Goal: Information Seeking & Learning: Learn about a topic

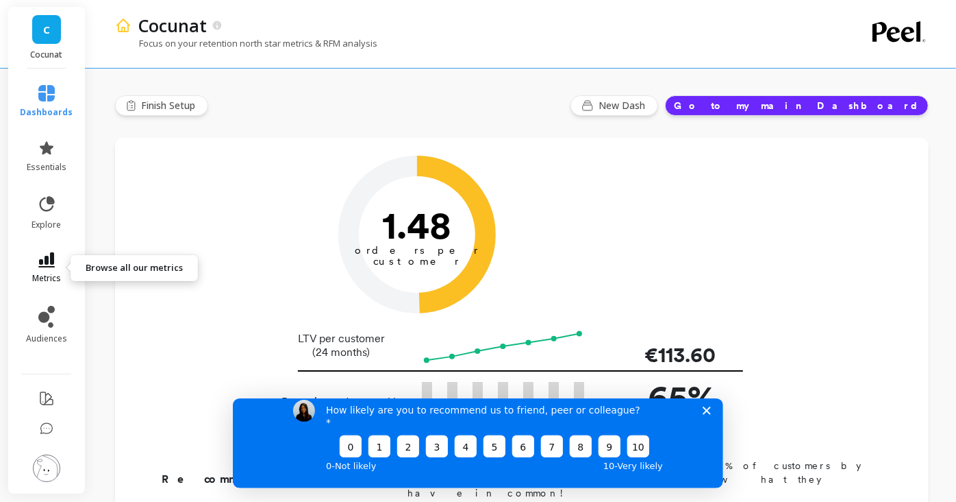
click at [50, 256] on icon at bounding box center [46, 259] width 16 height 15
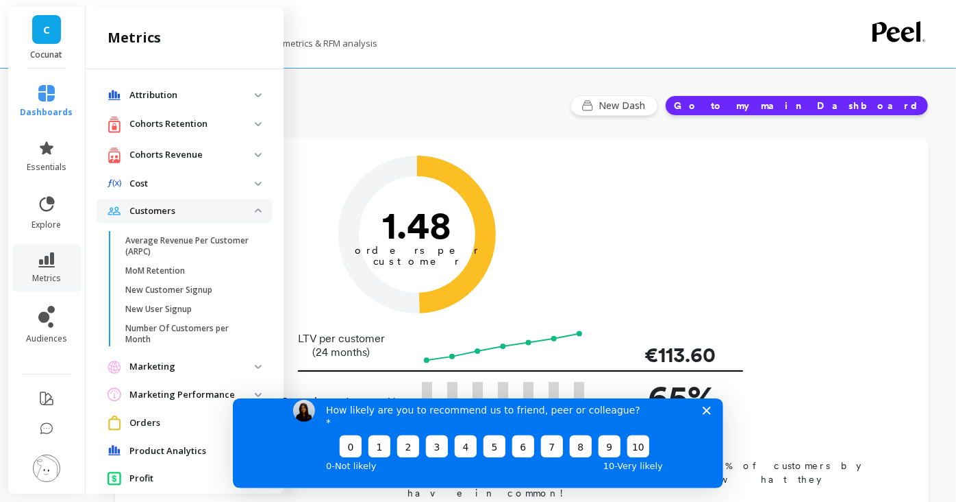
click at [250, 206] on span "Customers" at bounding box center [185, 211] width 176 height 25
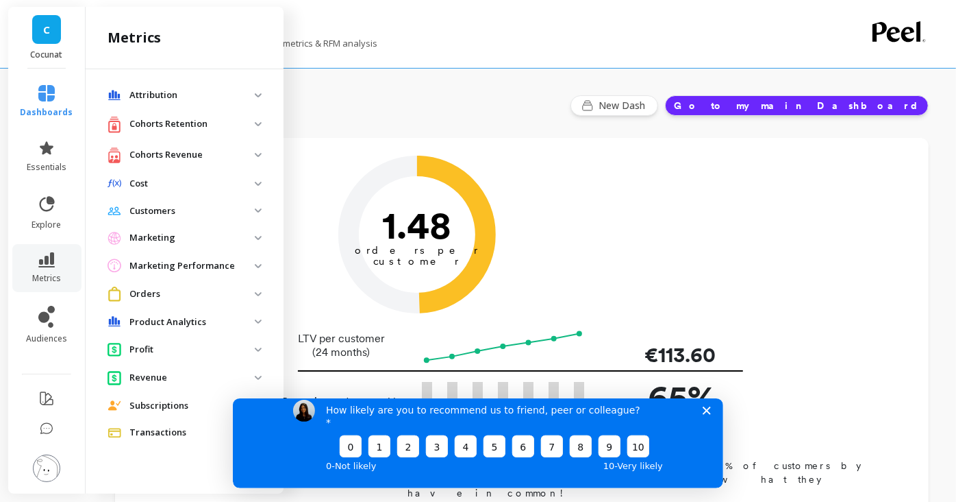
click at [260, 120] on retention "Cohorts Retention" at bounding box center [185, 124] width 176 height 28
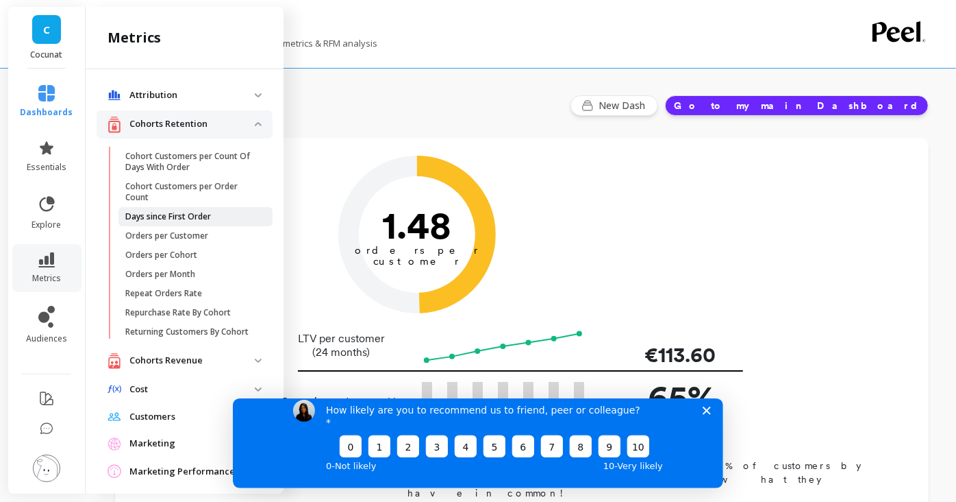
click at [213, 211] on span "Days since First Order" at bounding box center [190, 216] width 131 height 11
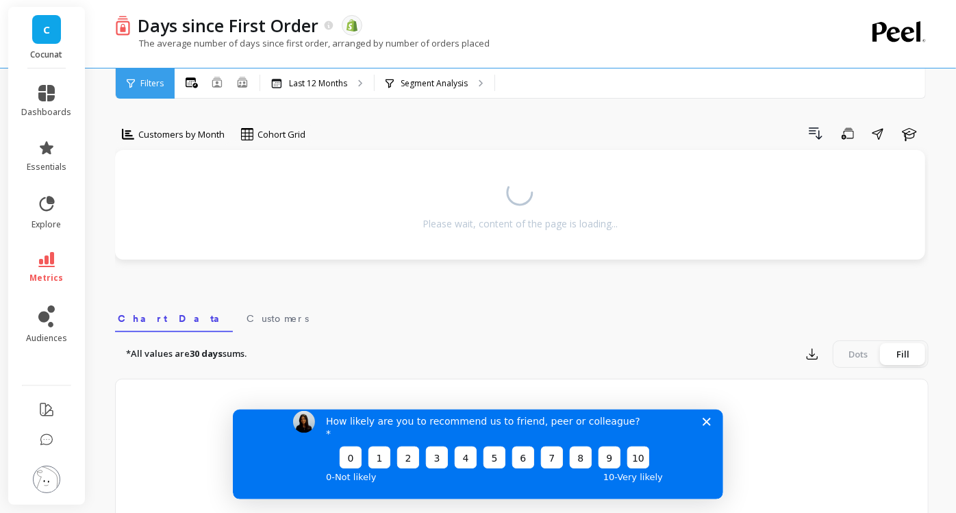
click at [704, 425] on polygon "Close survey" at bounding box center [706, 421] width 8 height 8
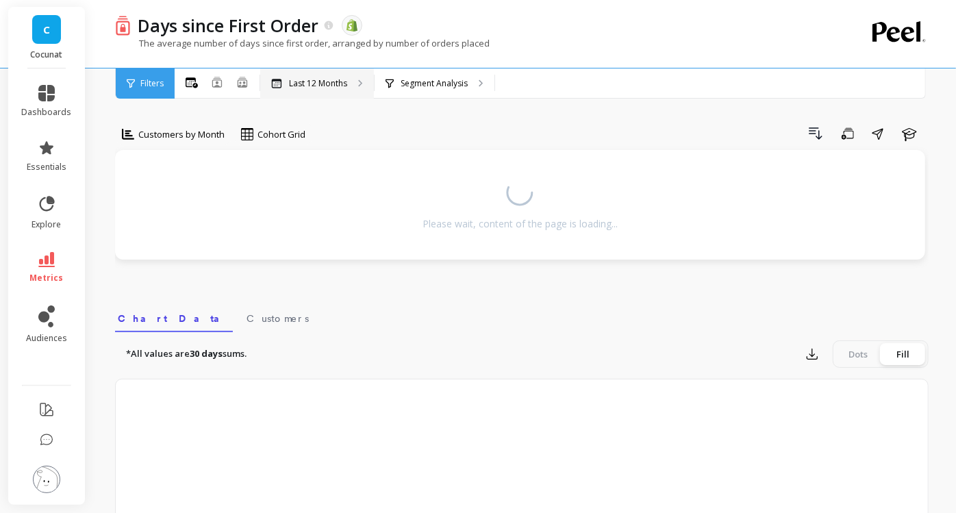
click at [334, 84] on p "Last 12 Months" at bounding box center [318, 83] width 58 height 11
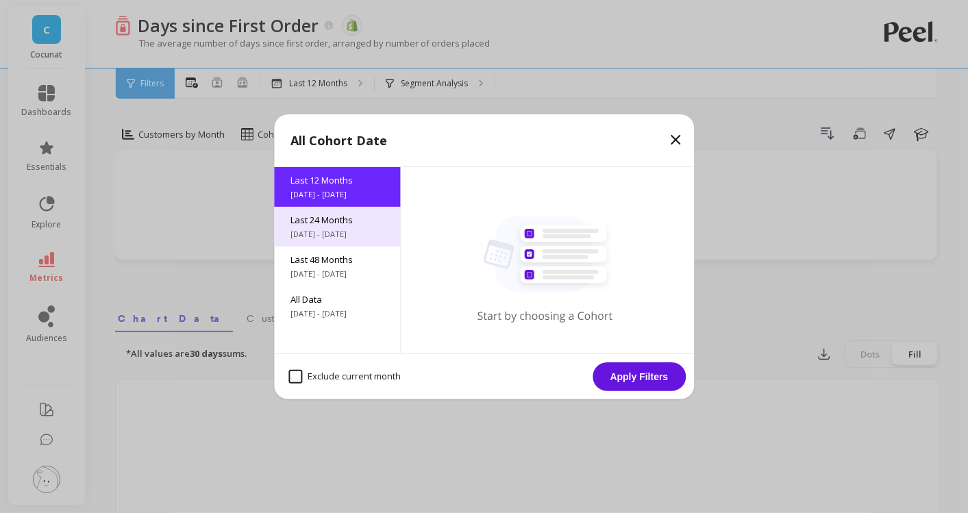
click at [343, 215] on span "Last 24 Months" at bounding box center [336, 220] width 93 height 12
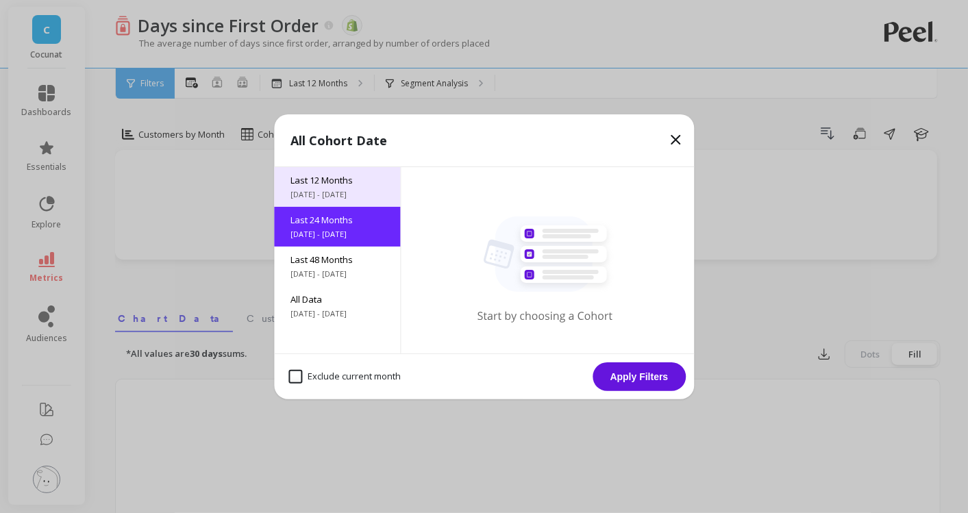
click at [364, 193] on span "[DATE] - [DATE]" at bounding box center [336, 194] width 93 height 11
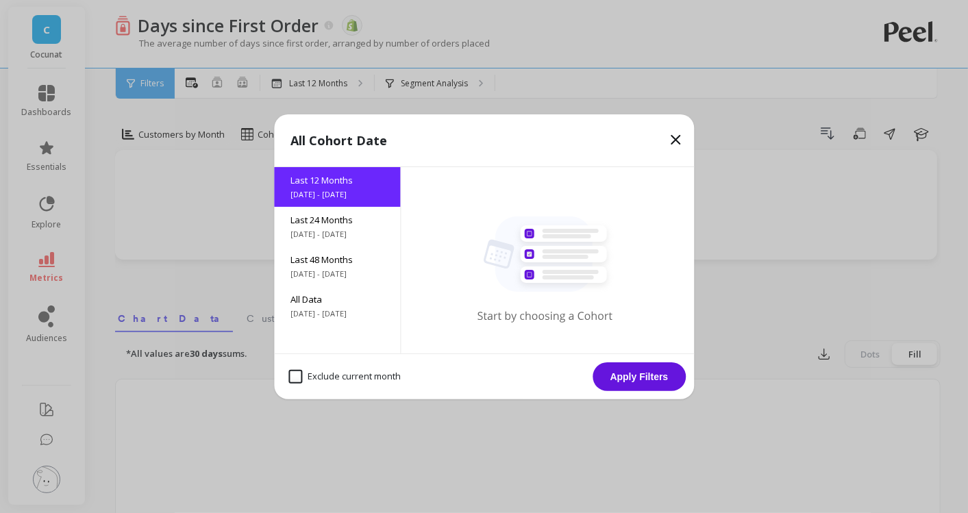
click at [624, 368] on button "Apply Filters" at bounding box center [639, 376] width 93 height 29
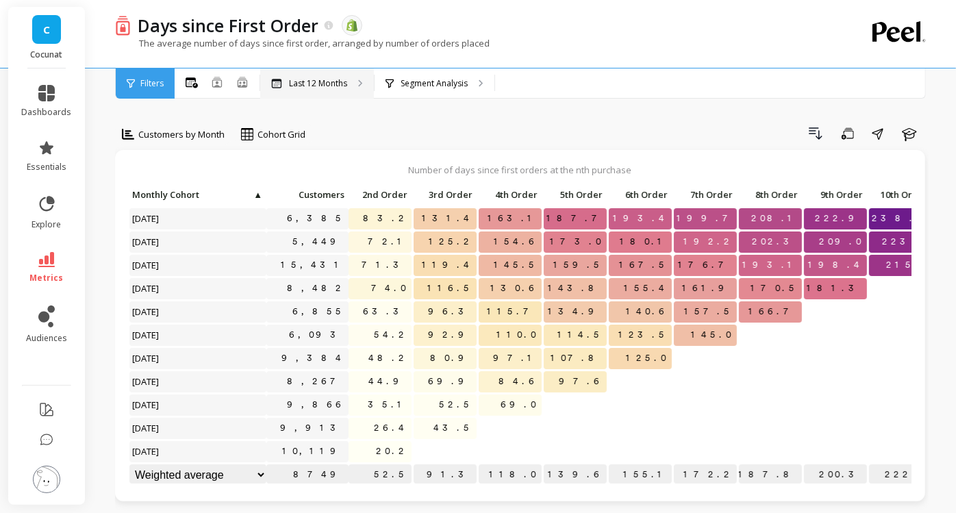
click at [297, 75] on div "Last 12 Months" at bounding box center [317, 84] width 114 height 30
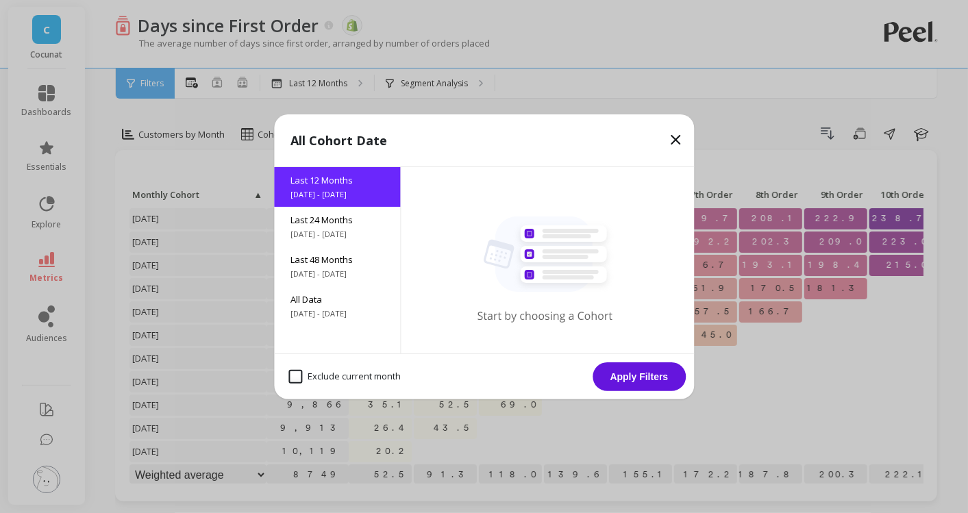
click at [344, 373] on month "Exclude current month" at bounding box center [344, 377] width 112 height 14
checkbox month "true"
click at [340, 222] on span "Last 24 Months" at bounding box center [336, 220] width 93 height 12
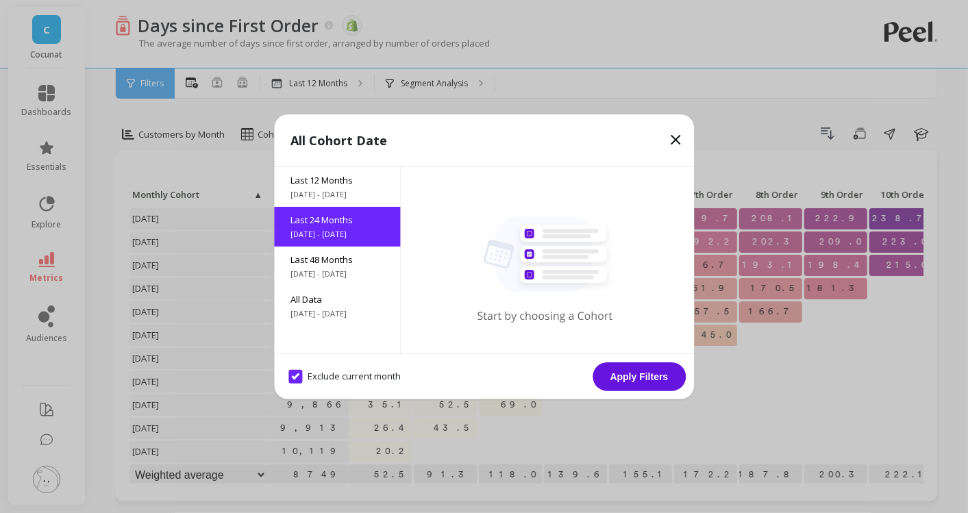
click at [662, 376] on button "Apply Filters" at bounding box center [639, 376] width 93 height 29
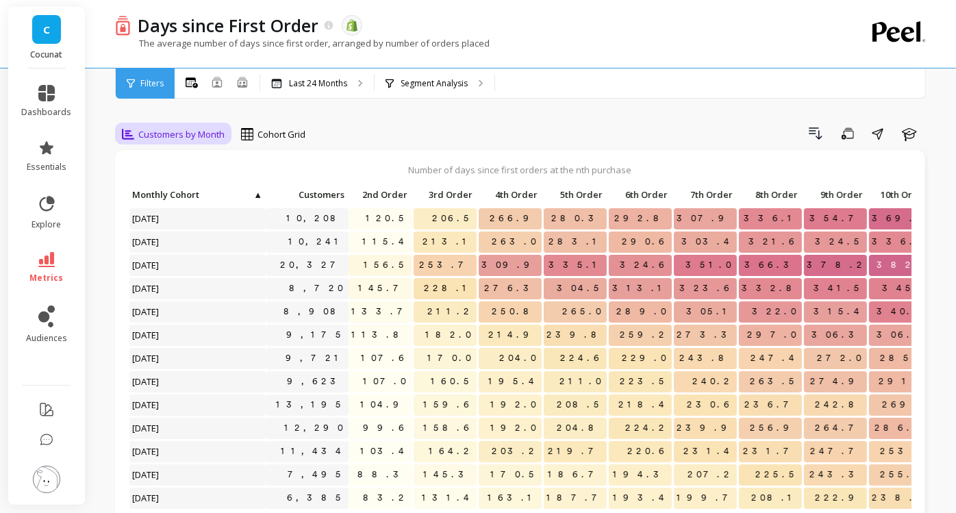
click at [209, 125] on div "Customers by Month" at bounding box center [173, 134] width 111 height 23
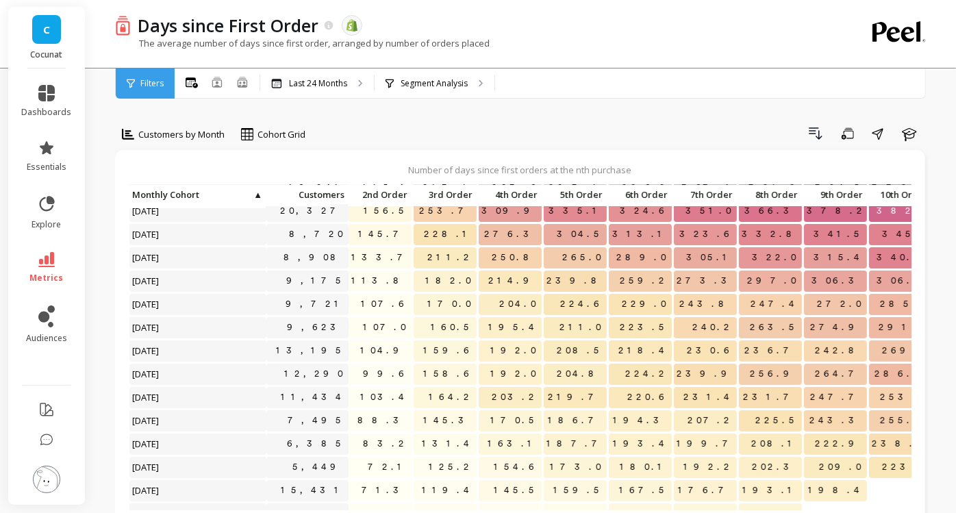
scroll to position [36, 0]
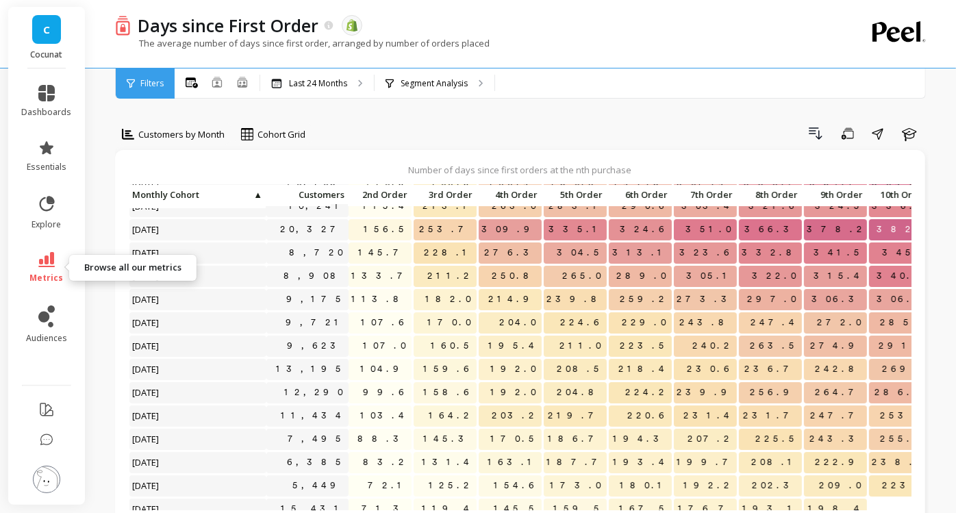
click at [45, 274] on span "metrics" at bounding box center [47, 278] width 34 height 11
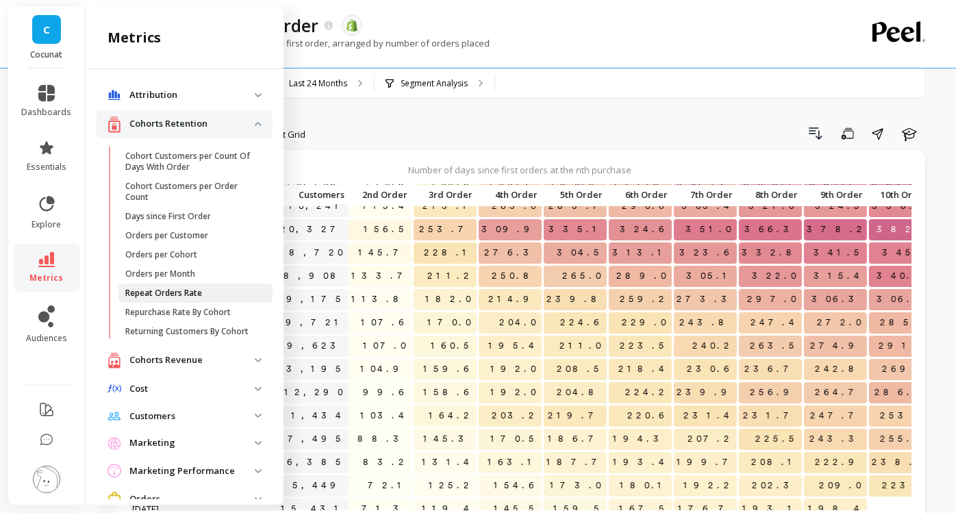
click at [206, 288] on span "Repeat Orders Rate" at bounding box center [190, 293] width 131 height 11
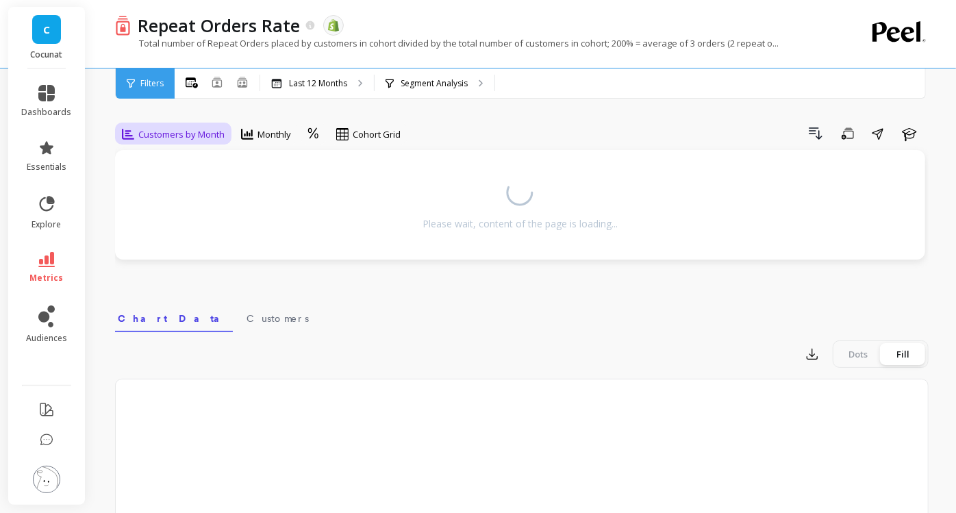
click at [166, 138] on span "Customers by Month" at bounding box center [181, 134] width 86 height 13
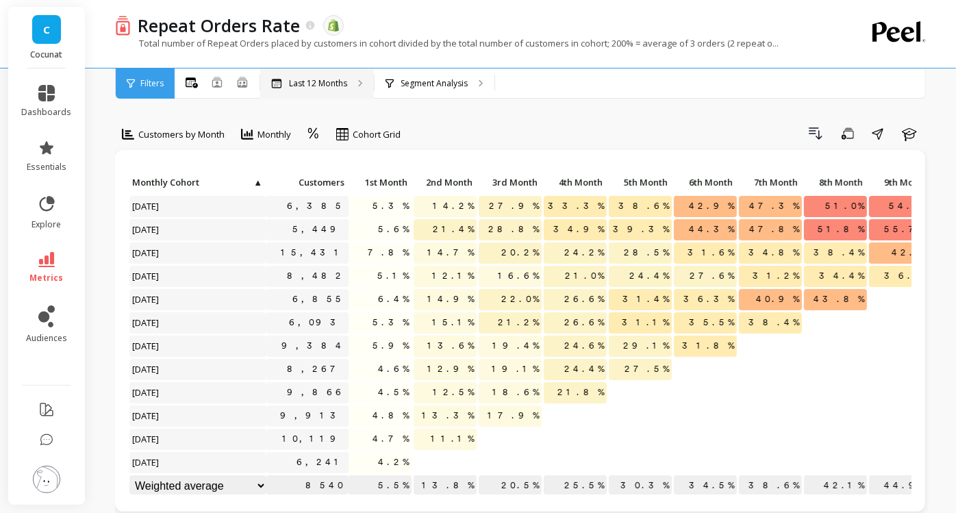
click at [294, 79] on p "Last 12 Months" at bounding box center [318, 83] width 58 height 11
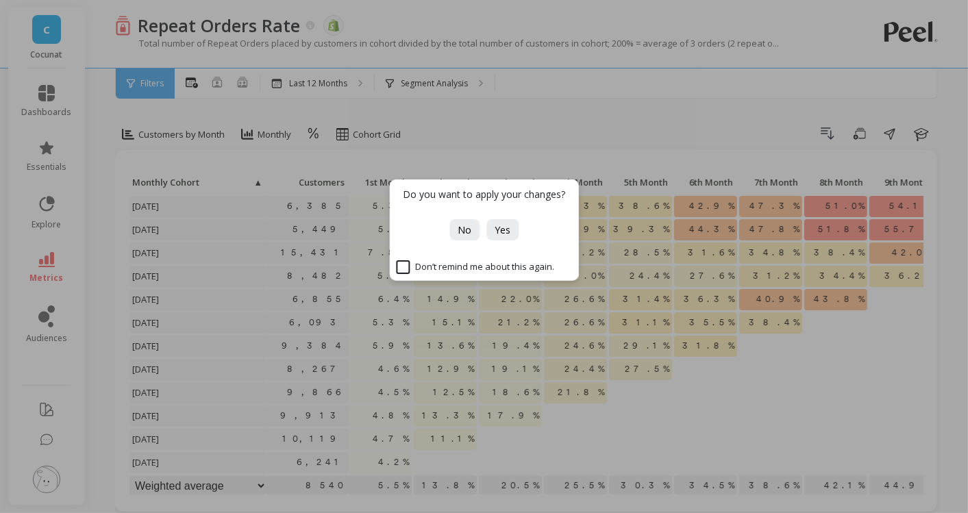
drag, startPoint x: 294, startPoint y: 79, endPoint x: 571, endPoint y: 80, distance: 276.8
click at [571, 80] on div "Do you want to apply your changes? No Yes Don’t remind me about this again." at bounding box center [484, 256] width 968 height 513
click at [314, 77] on div "Do you want to apply your changes? No Yes Don’t remind me about this again." at bounding box center [484, 256] width 968 height 513
click at [464, 228] on span "No" at bounding box center [465, 229] width 14 height 13
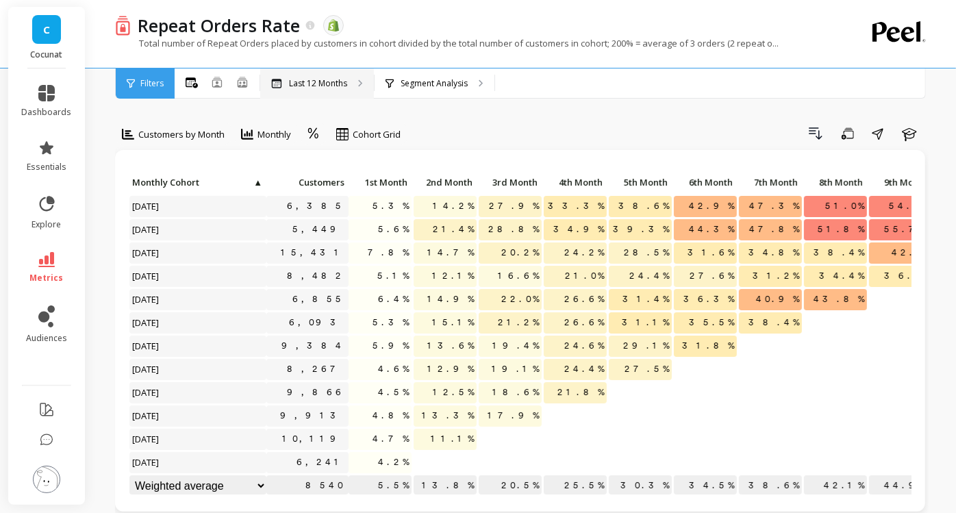
click at [315, 74] on div "Last 12 Months" at bounding box center [317, 84] width 114 height 30
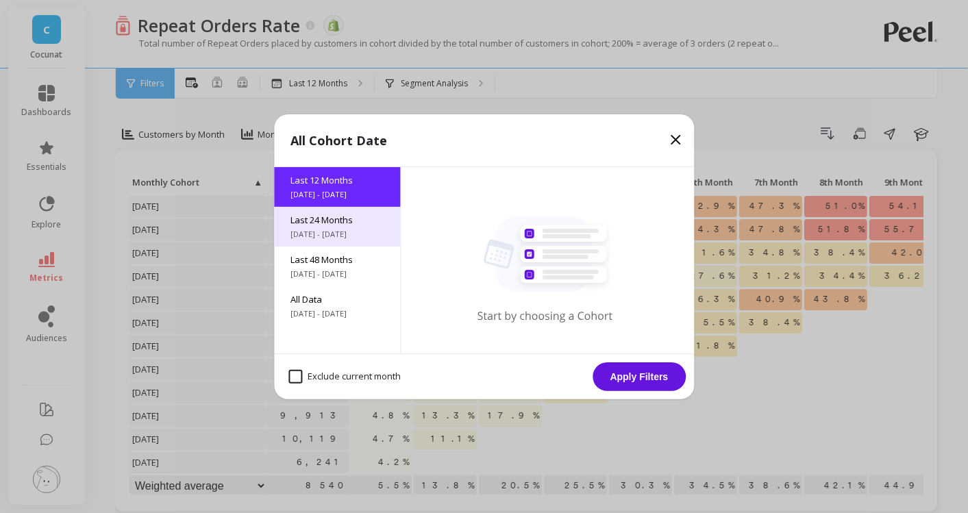
click at [327, 231] on span "[DATE] - [DATE]" at bounding box center [336, 234] width 93 height 11
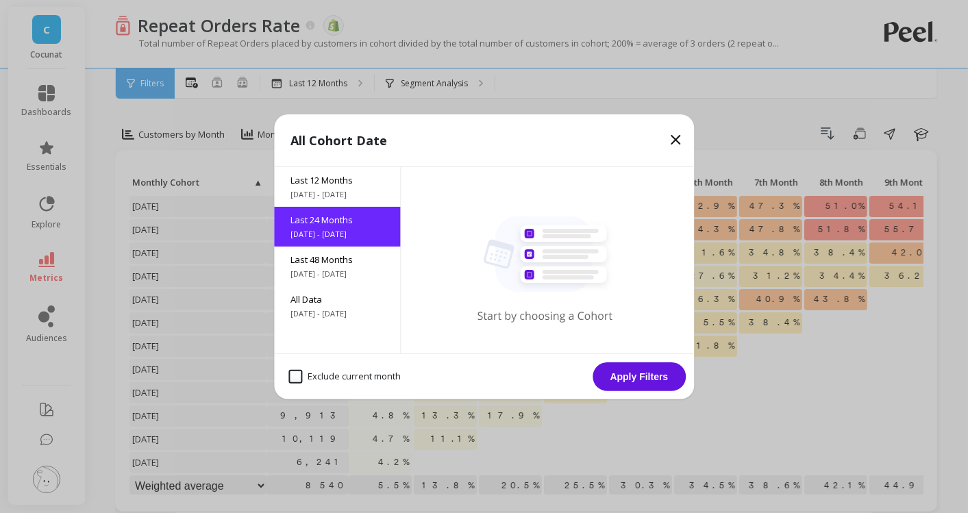
click at [634, 372] on button "Apply Filters" at bounding box center [639, 376] width 93 height 29
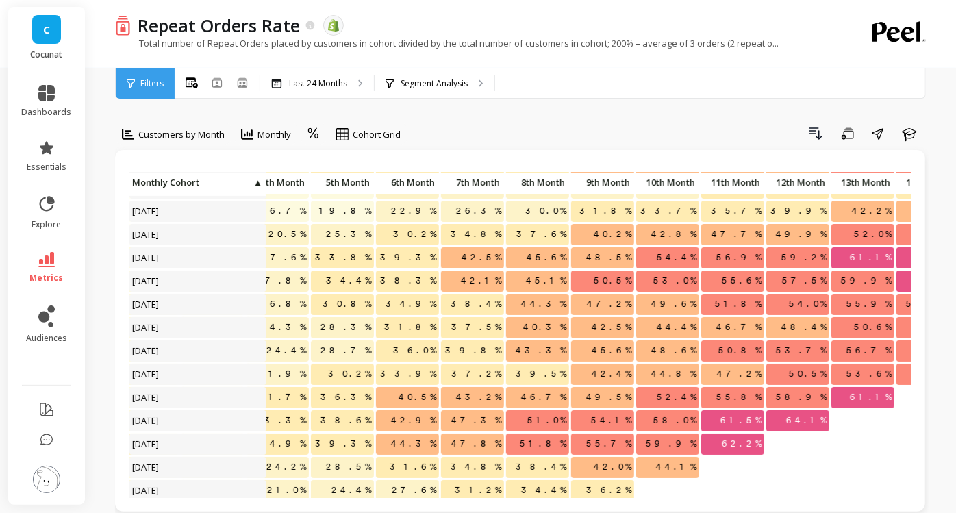
scroll to position [68, 298]
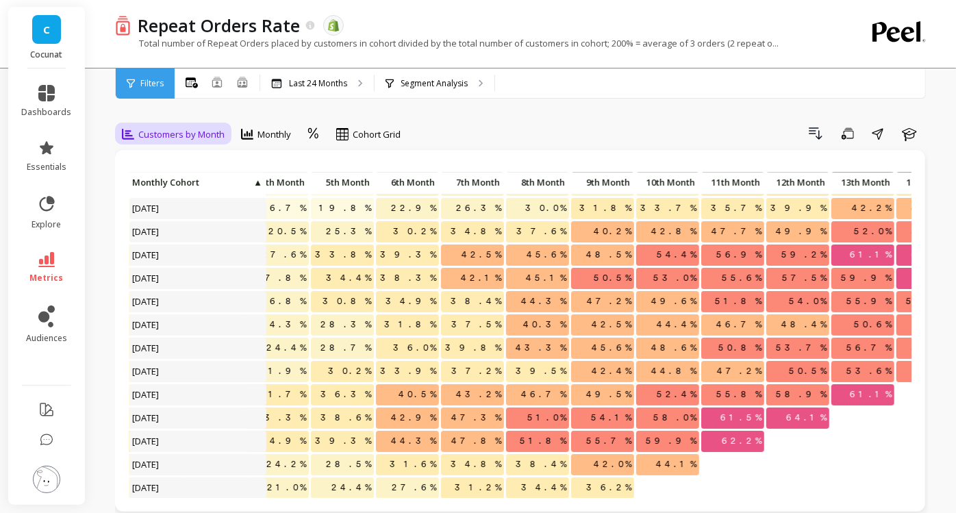
click at [203, 135] on span "Customers by Month" at bounding box center [181, 134] width 86 height 13
click at [445, 83] on p "Segment Analysis" at bounding box center [434, 83] width 67 height 11
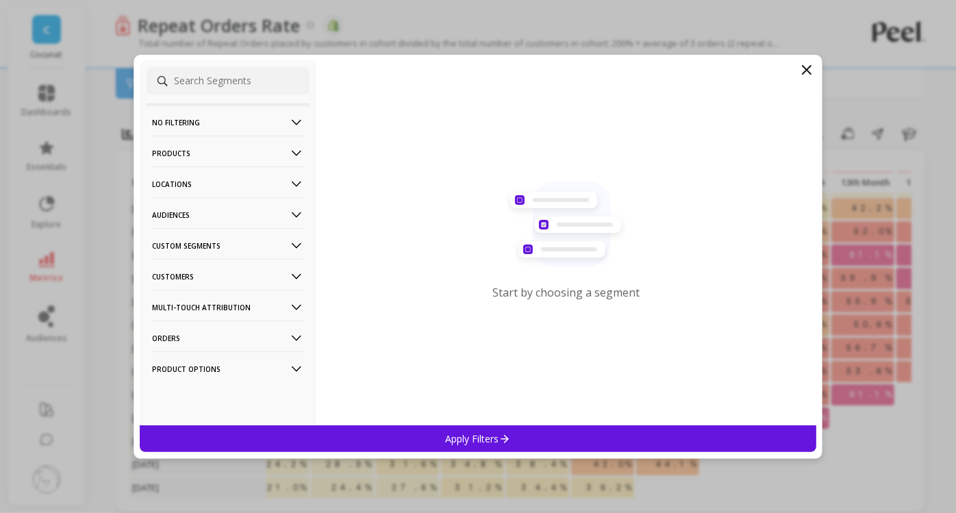
click at [289, 148] on icon at bounding box center [296, 153] width 15 height 15
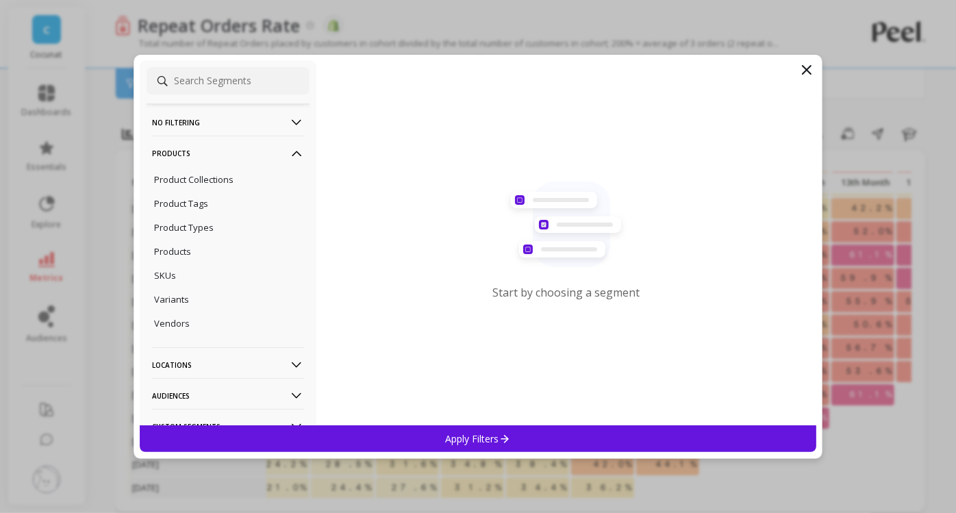
click at [289, 148] on icon at bounding box center [296, 153] width 15 height 15
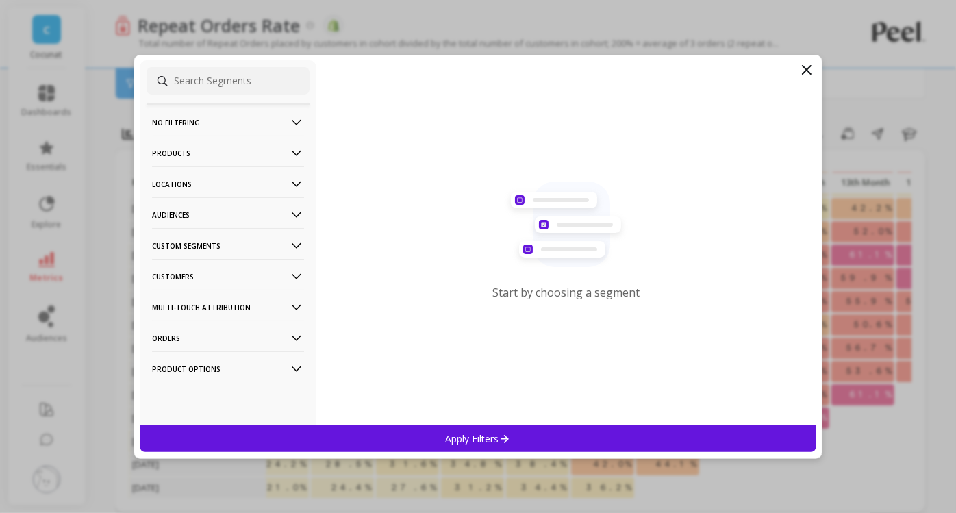
click at [808, 66] on icon at bounding box center [807, 70] width 16 height 16
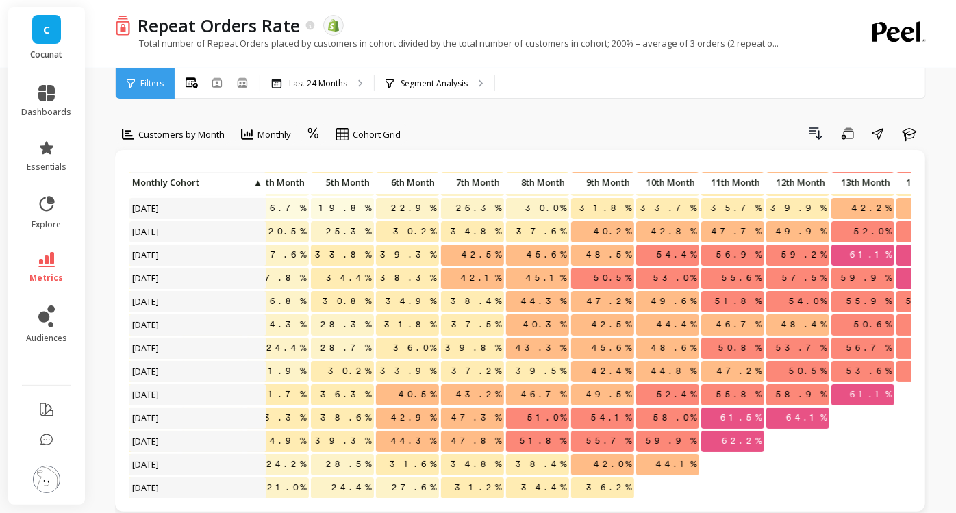
scroll to position [0, 298]
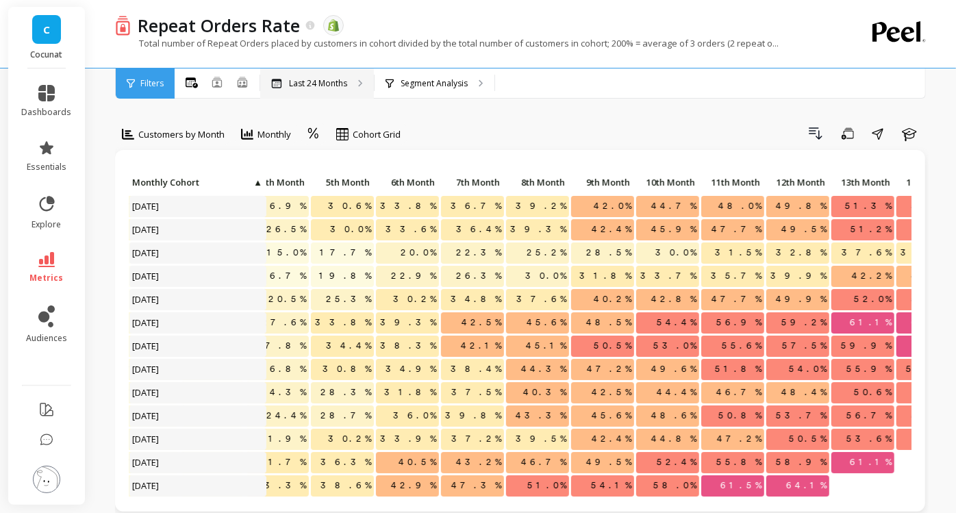
click at [342, 82] on p "Last 24 Months" at bounding box center [318, 83] width 58 height 11
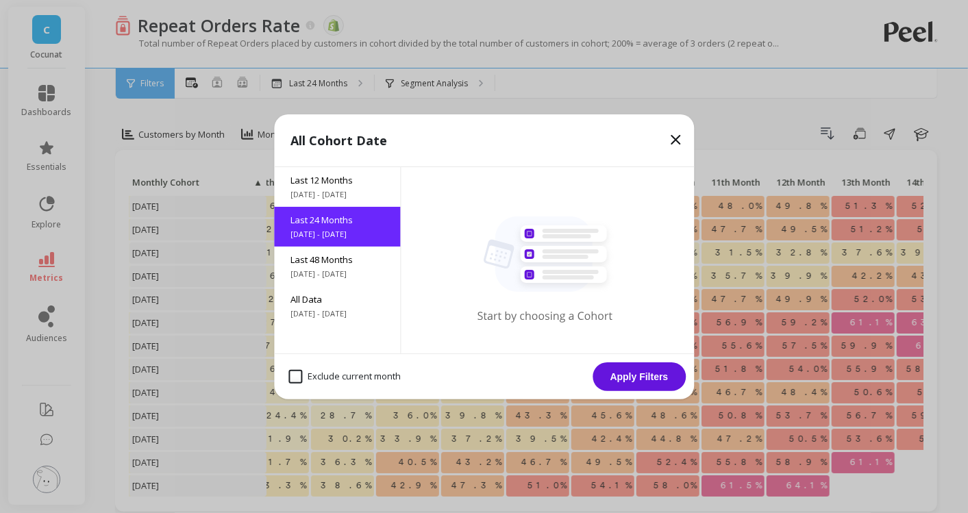
click at [365, 375] on month "Exclude current month" at bounding box center [344, 377] width 112 height 14
checkbox month "true"
click at [632, 370] on button "Apply Filters" at bounding box center [639, 376] width 93 height 29
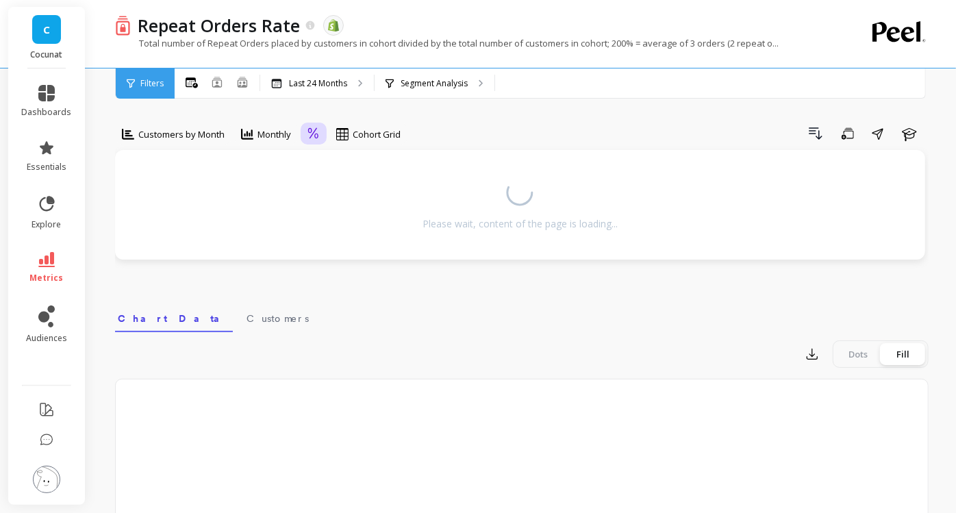
click at [321, 136] on div at bounding box center [314, 134] width 21 height 23
click at [341, 190] on div "Absolute" at bounding box center [351, 191] width 78 height 13
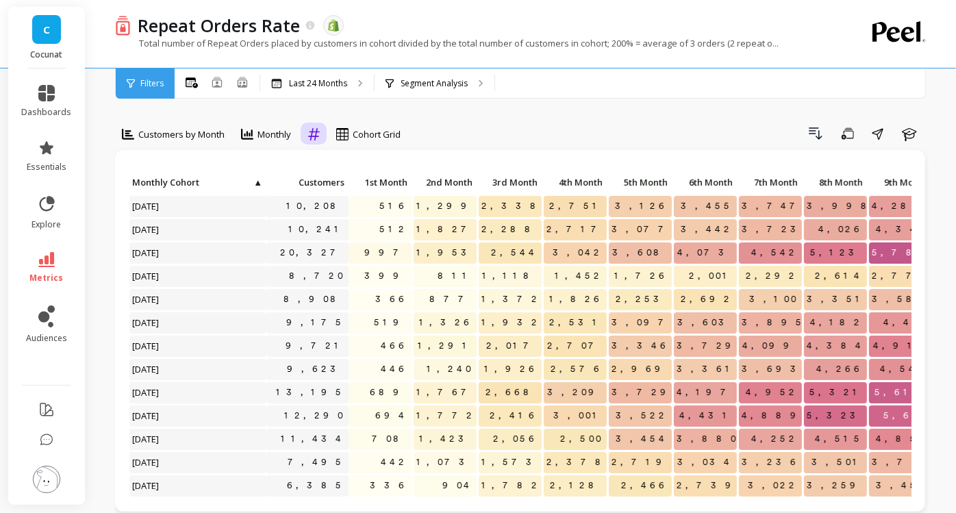
click at [320, 126] on div at bounding box center [314, 134] width 12 height 16
click at [336, 166] on div "Relative" at bounding box center [351, 165] width 78 height 13
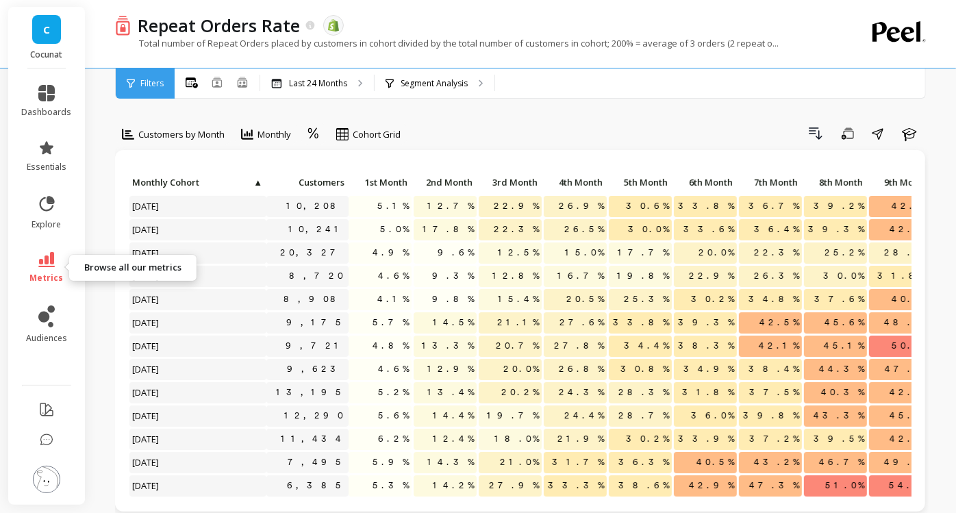
click at [38, 268] on link "metrics" at bounding box center [47, 268] width 50 height 32
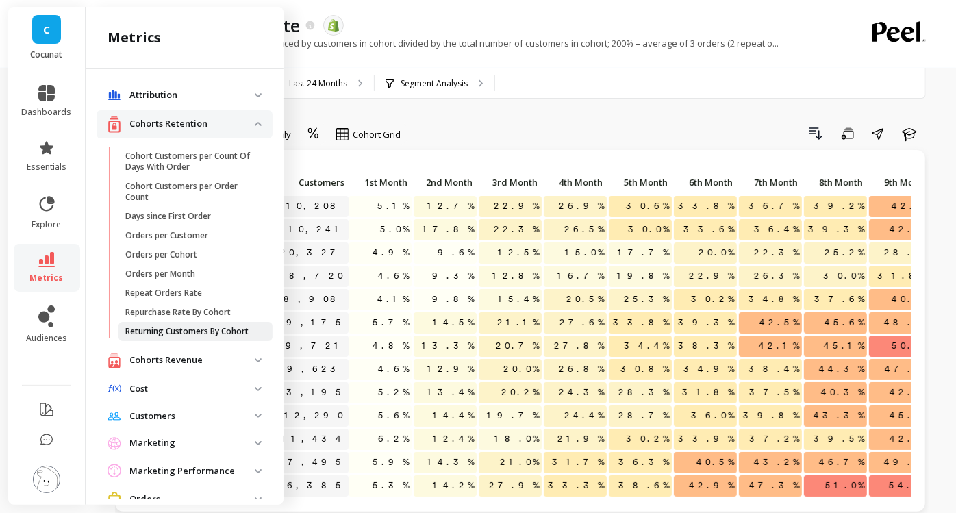
click at [204, 332] on p "Returning Customers By Cohort" at bounding box center [186, 331] width 123 height 11
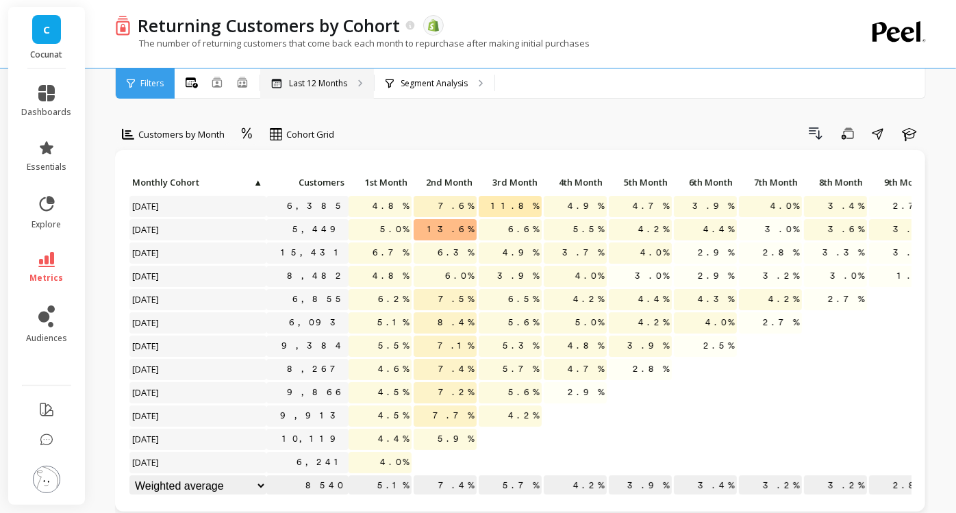
click at [310, 69] on div "Last 12 Months" at bounding box center [317, 84] width 114 height 30
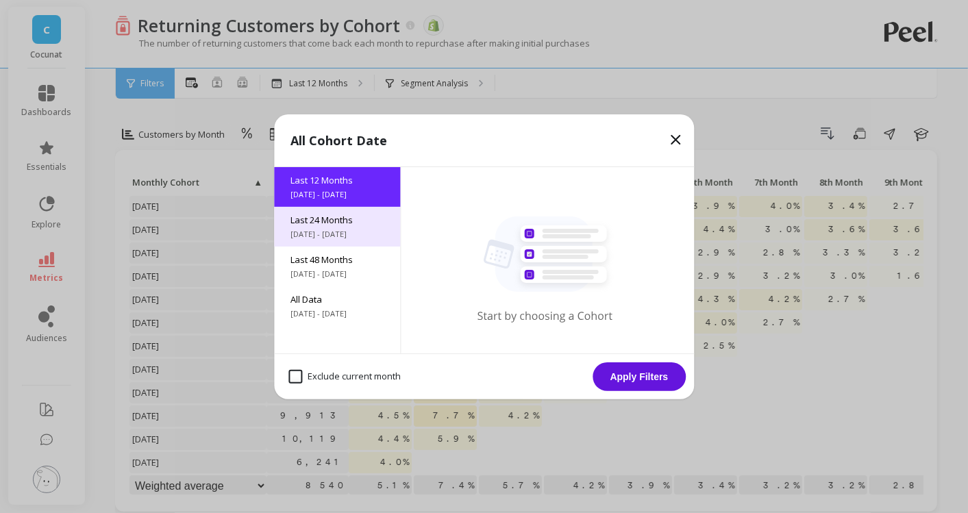
click at [336, 219] on span "Last 24 Months" at bounding box center [336, 220] width 93 height 12
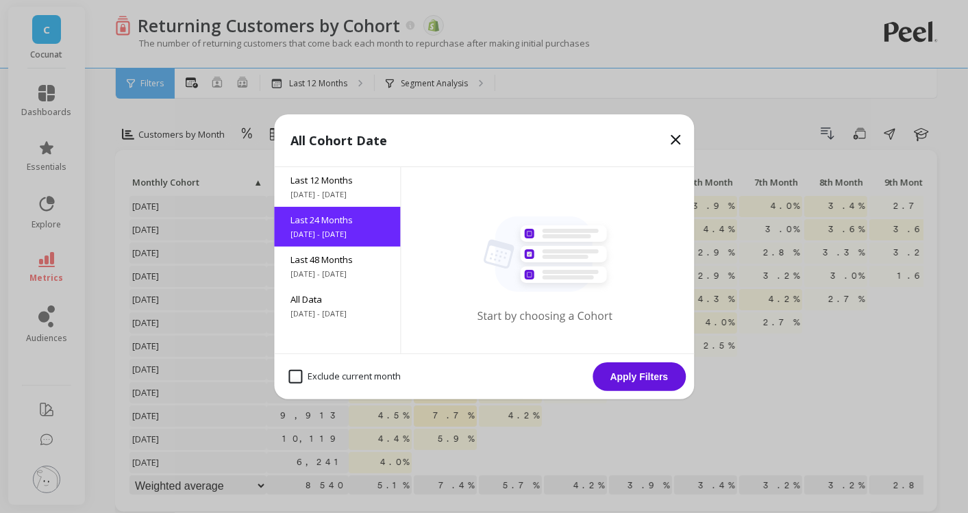
click at [660, 370] on button "Apply Filters" at bounding box center [639, 376] width 93 height 29
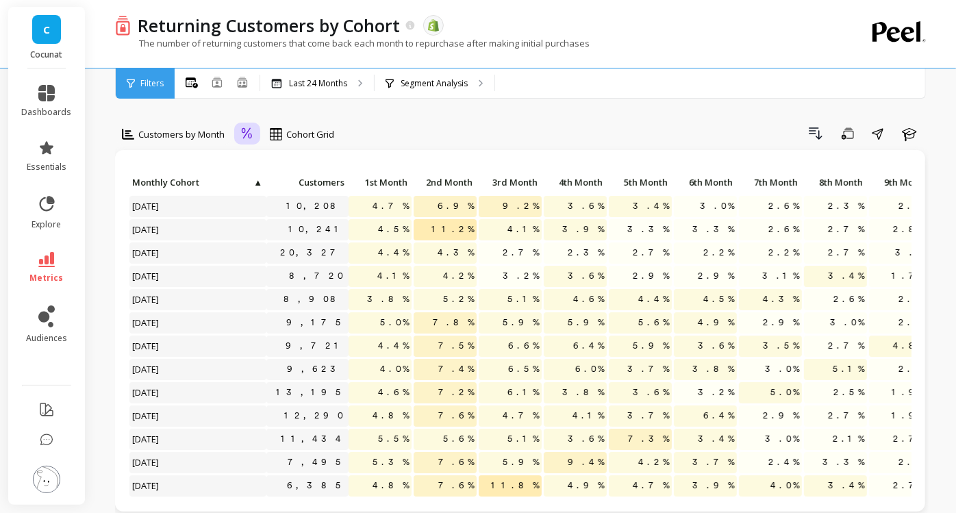
click at [246, 136] on icon at bounding box center [247, 133] width 12 height 13
click at [275, 193] on div "Absolute" at bounding box center [285, 191] width 78 height 13
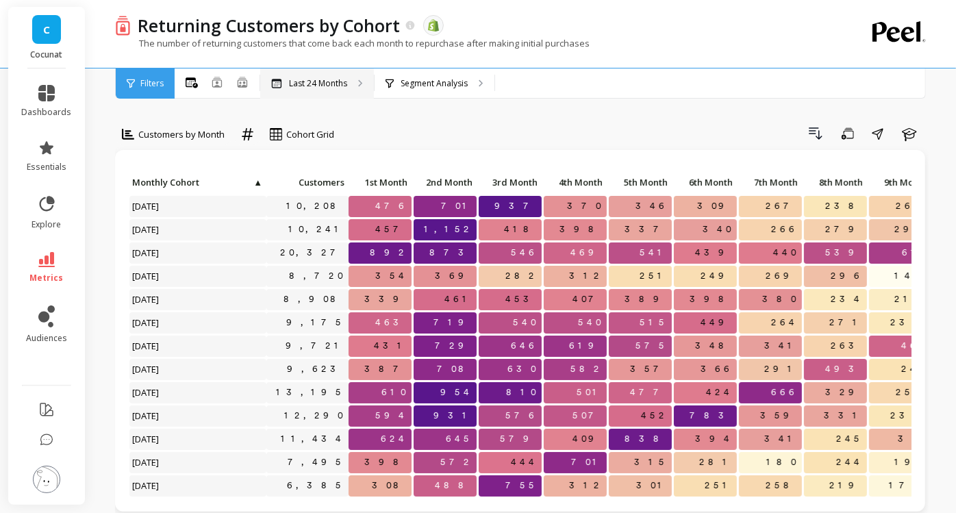
click at [318, 82] on p "Last 24 Months" at bounding box center [318, 83] width 58 height 11
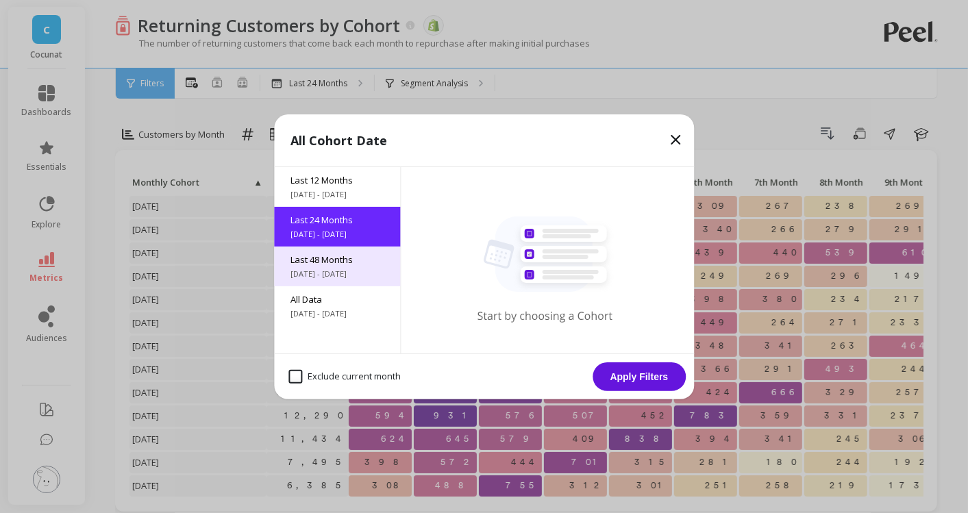
click at [350, 271] on span "[DATE] - [DATE]" at bounding box center [336, 274] width 93 height 11
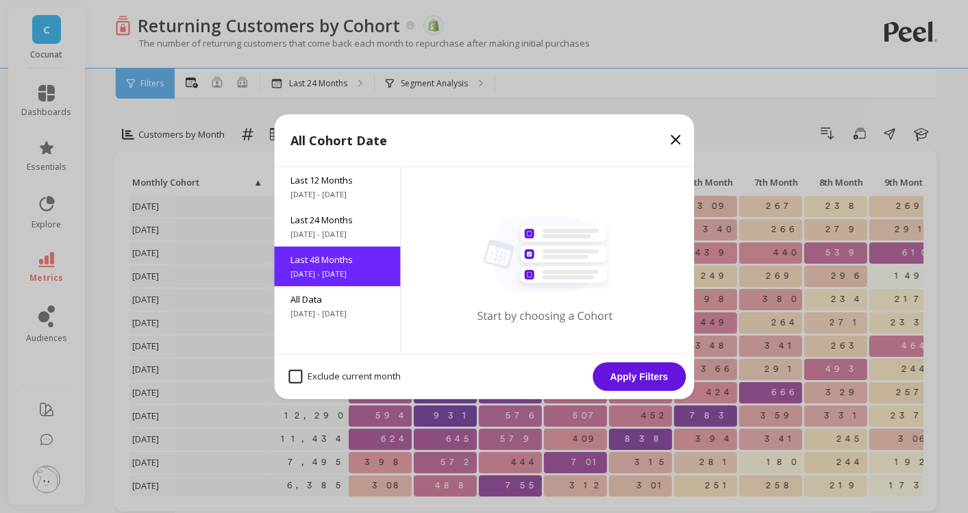
click at [647, 371] on button "Apply Filters" at bounding box center [639, 376] width 93 height 29
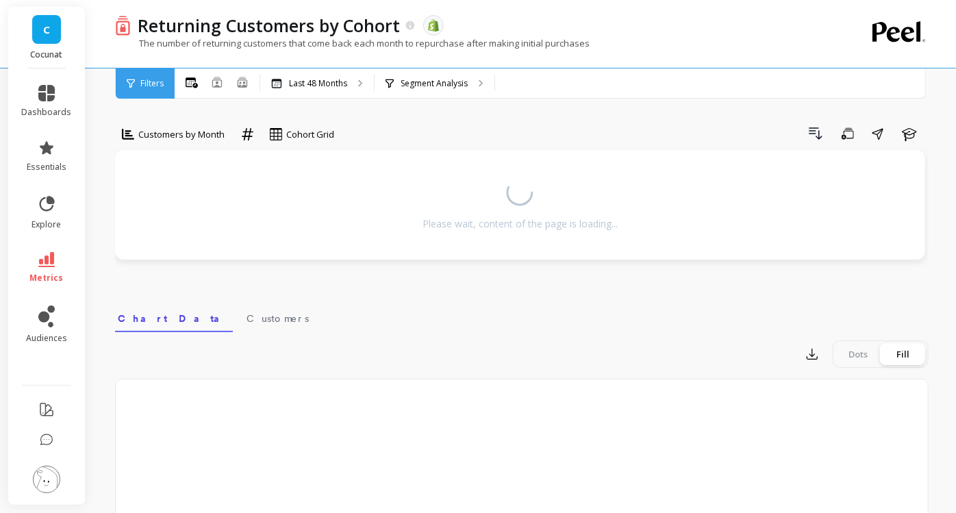
click at [148, 80] on span "Filters" at bounding box center [151, 83] width 23 height 11
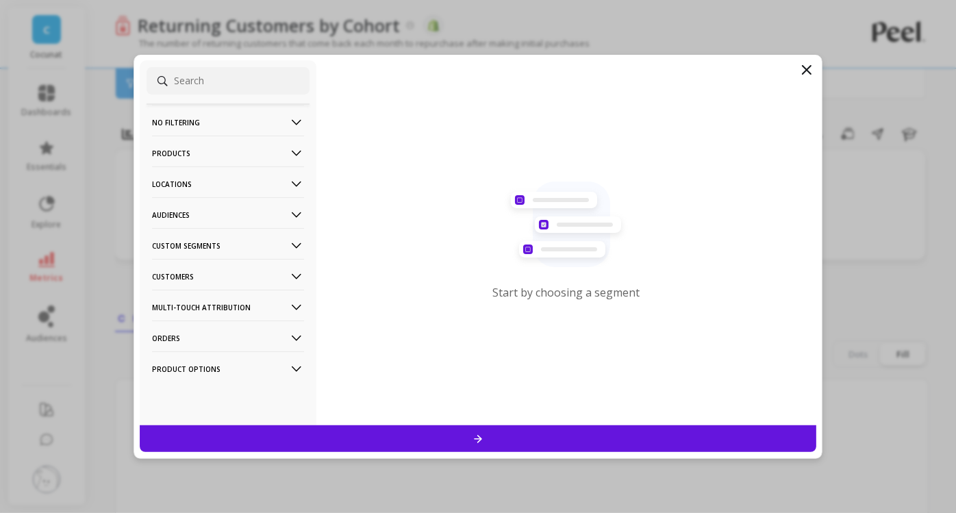
click at [293, 240] on div "Custom Segments" at bounding box center [228, 243] width 163 height 31
click at [197, 277] on p "Monthly Cohort" at bounding box center [186, 272] width 64 height 12
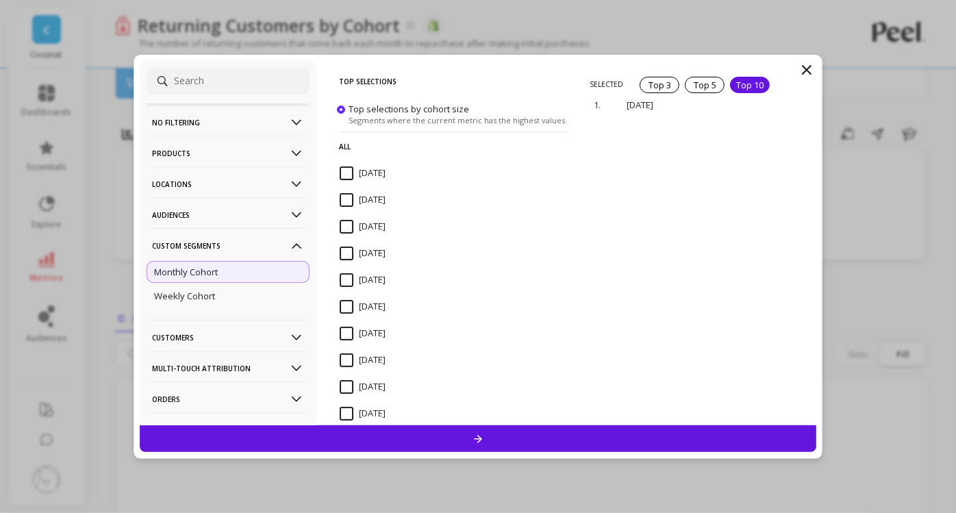
click at [741, 88] on div "Top 10" at bounding box center [750, 85] width 40 height 16
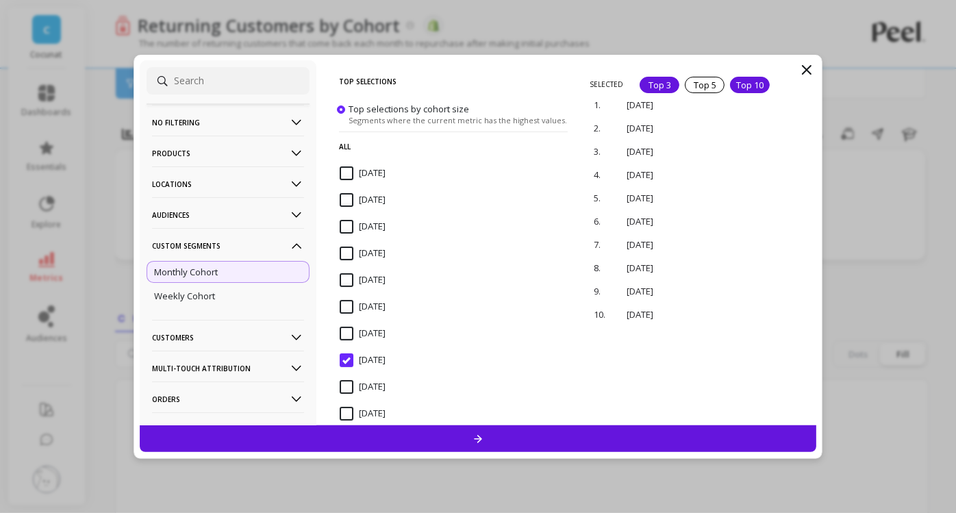
click at [654, 88] on div "Top 3" at bounding box center [660, 85] width 40 height 16
click at [769, 104] on p "remove" at bounding box center [777, 104] width 35 height 10
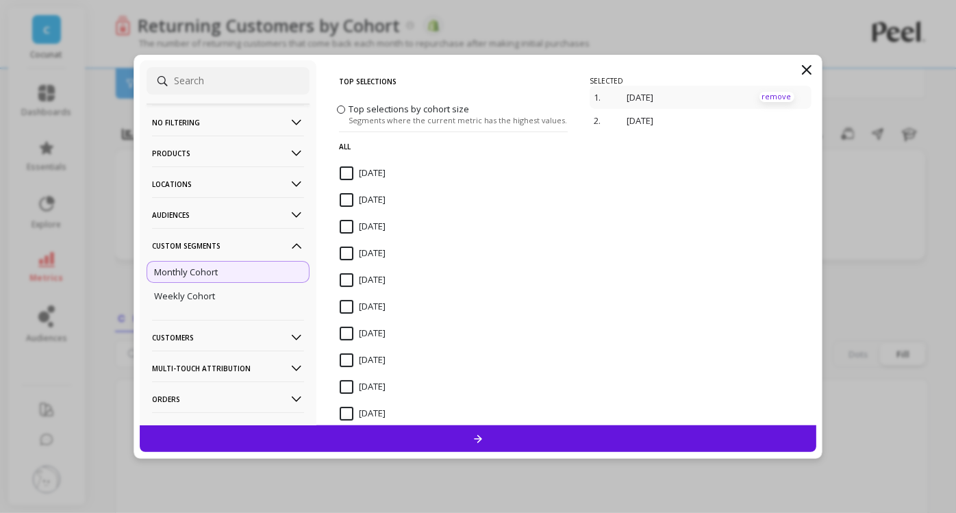
click at [763, 100] on p "remove" at bounding box center [777, 97] width 35 height 10
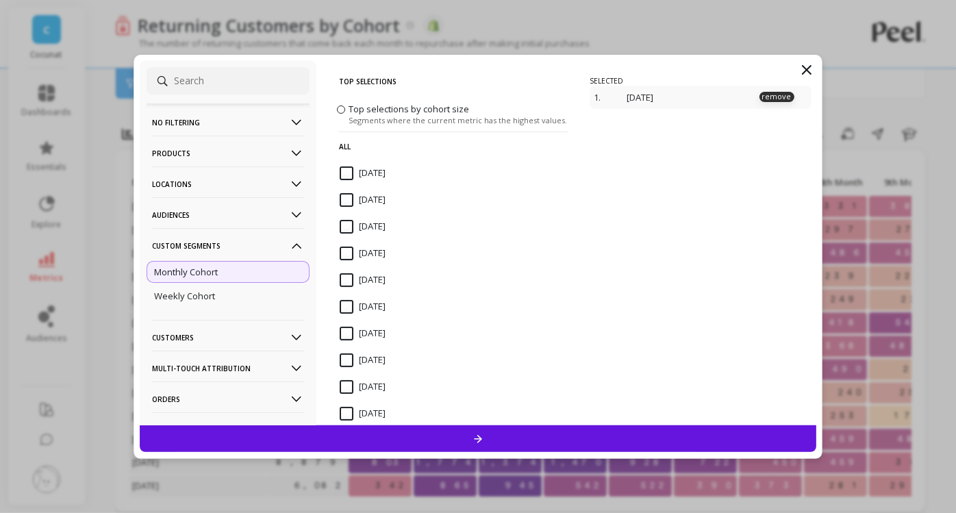
click at [764, 99] on p "remove" at bounding box center [777, 97] width 35 height 10
click at [349, 327] on input "[DATE]" at bounding box center [363, 334] width 46 height 14
click at [347, 361] on input "[DATE]" at bounding box center [363, 361] width 46 height 14
click at [344, 307] on input "[DATE]" at bounding box center [363, 307] width 46 height 14
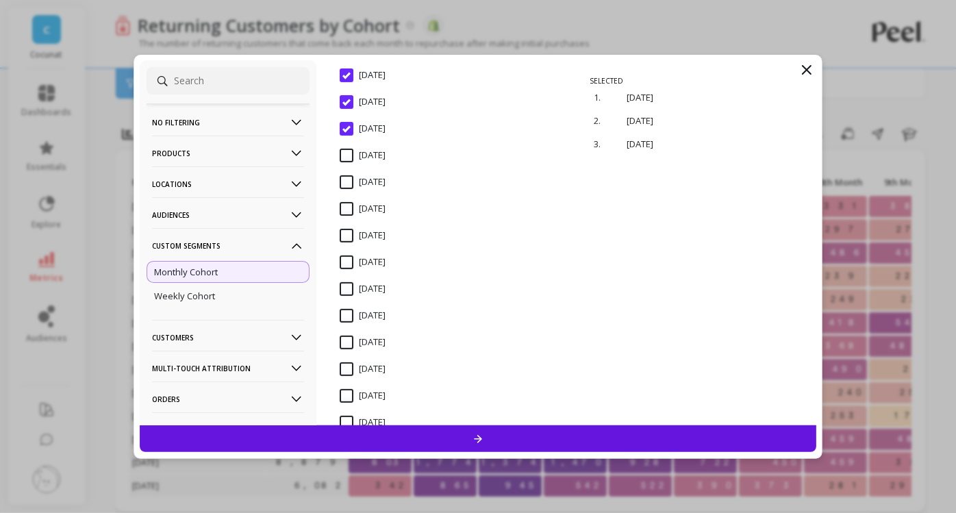
scroll to position [240, 0]
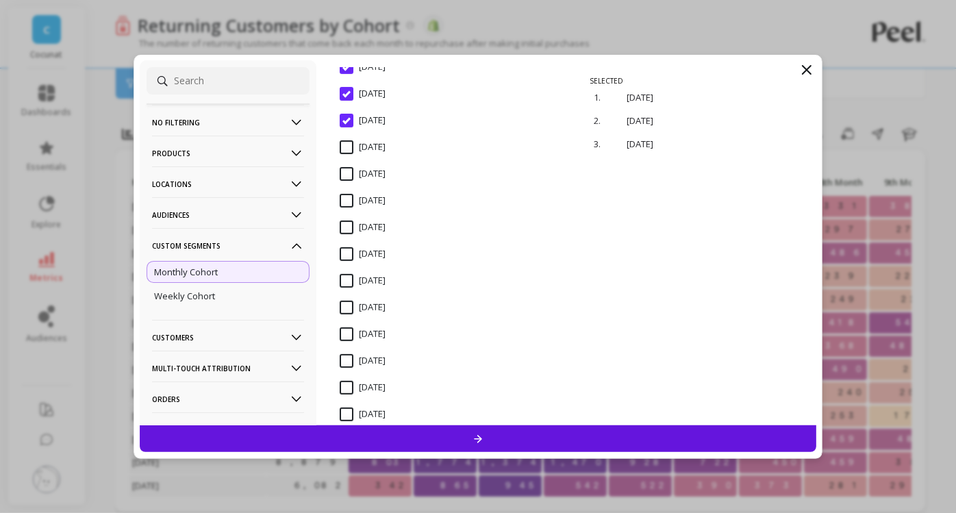
click at [344, 284] on input "[DATE]" at bounding box center [363, 281] width 46 height 14
click at [343, 309] on input "[DATE]" at bounding box center [363, 308] width 46 height 14
click at [345, 335] on input "[DATE]" at bounding box center [363, 334] width 46 height 14
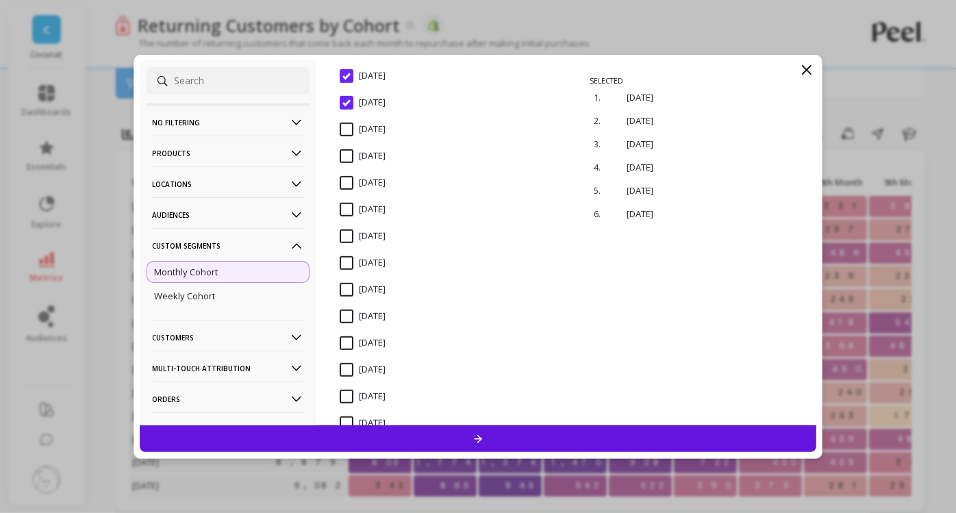
scroll to position [488, 0]
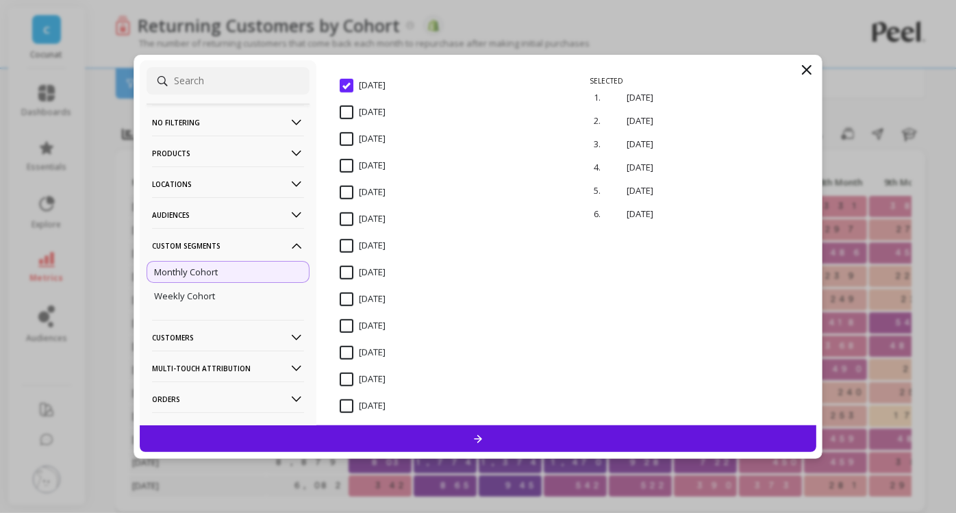
click at [345, 274] on input "[DATE]" at bounding box center [363, 273] width 46 height 14
click at [344, 300] on input "[DATE]" at bounding box center [363, 300] width 46 height 14
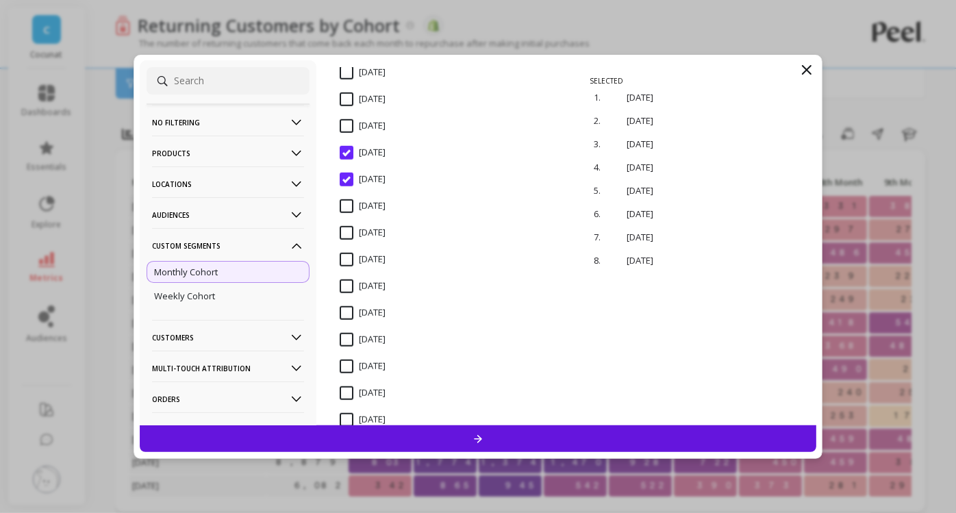
scroll to position [658, 0]
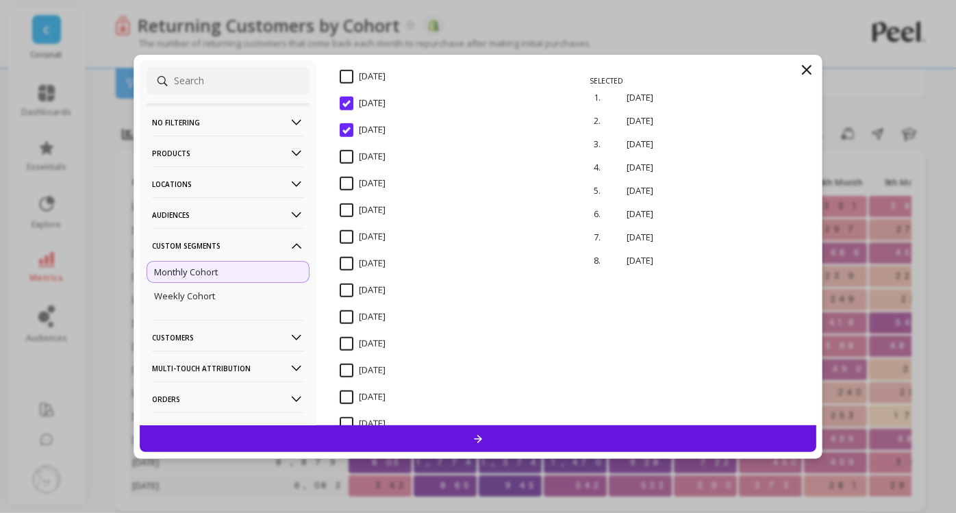
click at [347, 290] on input "[DATE]" at bounding box center [363, 291] width 46 height 14
click at [345, 318] on input "[DATE]" at bounding box center [363, 317] width 46 height 14
click at [345, 344] on input "[DATE]" at bounding box center [363, 344] width 46 height 14
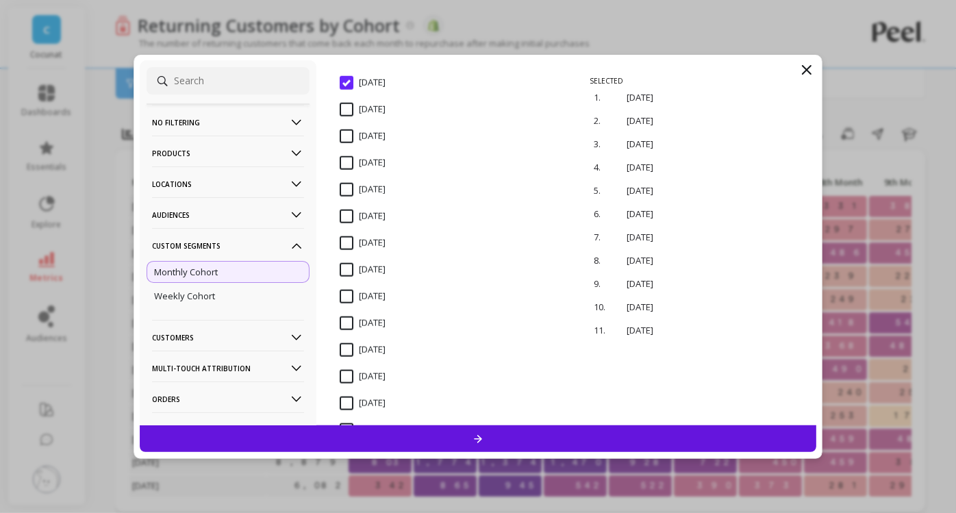
scroll to position [932, 0]
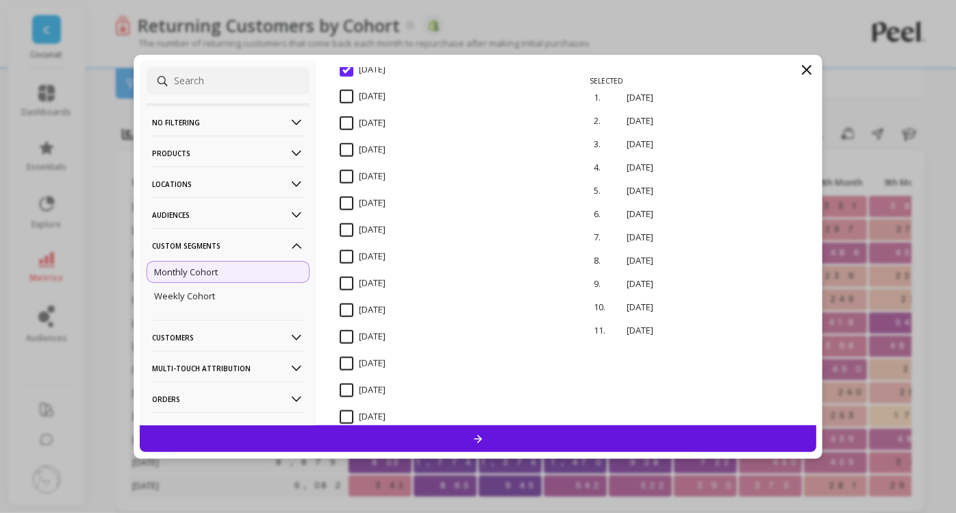
click at [340, 232] on input "[DATE]" at bounding box center [363, 230] width 46 height 14
click at [344, 257] on input "[DATE]" at bounding box center [363, 257] width 46 height 14
click at [344, 286] on input "[DATE]" at bounding box center [363, 284] width 46 height 14
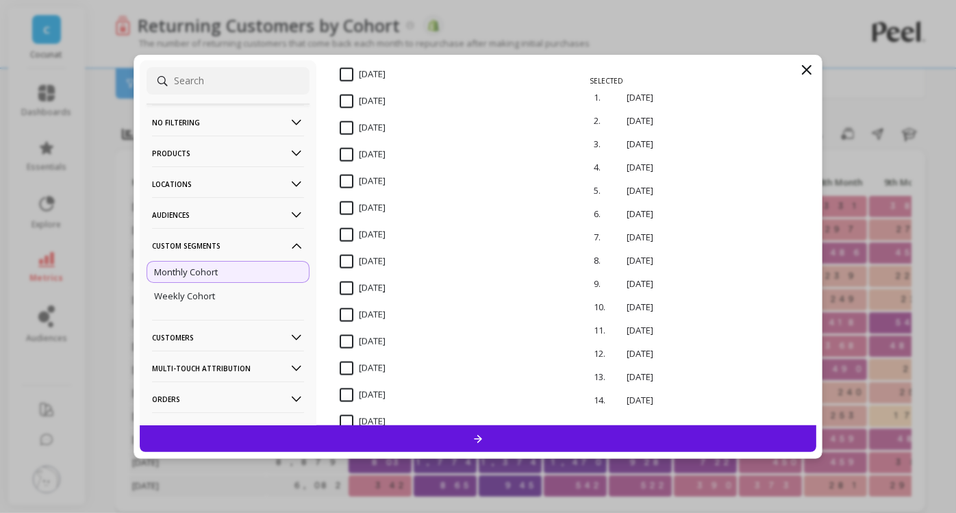
click at [341, 201] on input "[DATE]" at bounding box center [363, 208] width 46 height 14
click at [343, 236] on input "[DATE]" at bounding box center [363, 235] width 46 height 14
click at [343, 260] on input "[DATE]" at bounding box center [363, 262] width 46 height 14
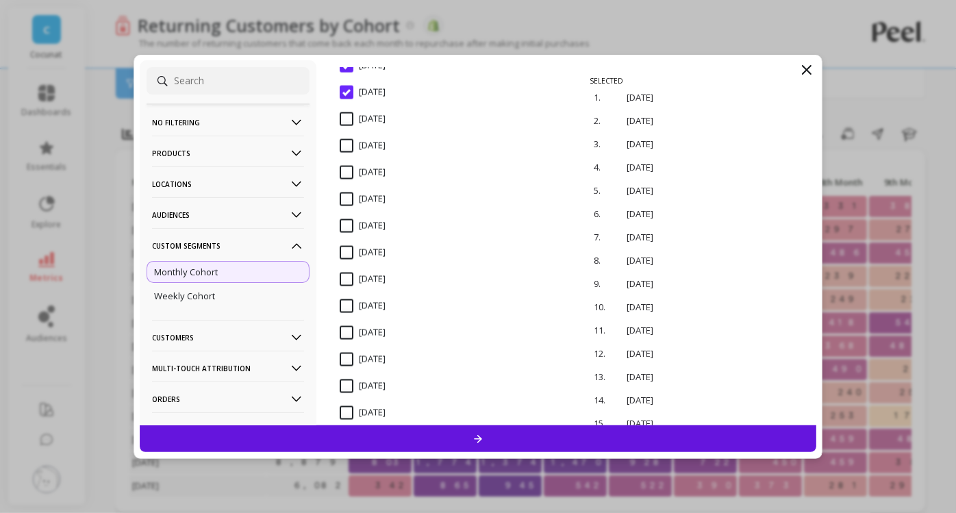
scroll to position [1341, 0]
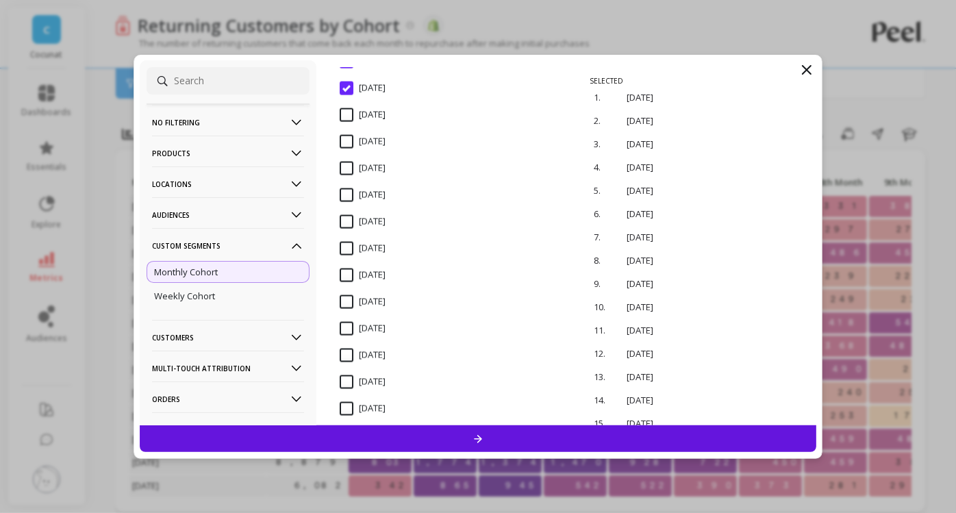
click at [341, 251] on input "[DATE]" at bounding box center [363, 249] width 46 height 14
click at [347, 273] on input "[DATE]" at bounding box center [363, 276] width 46 height 14
click at [344, 303] on input "[DATE]" at bounding box center [363, 302] width 46 height 14
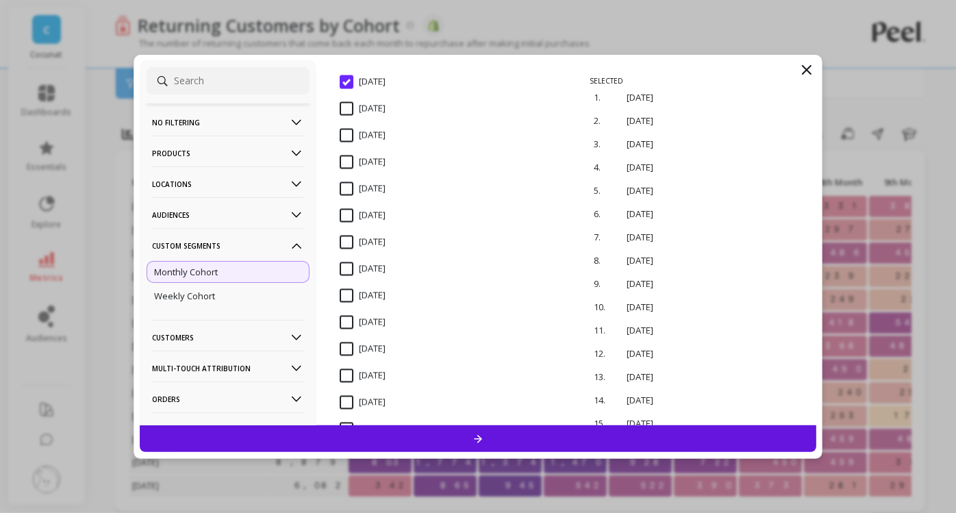
scroll to position [1565, 0]
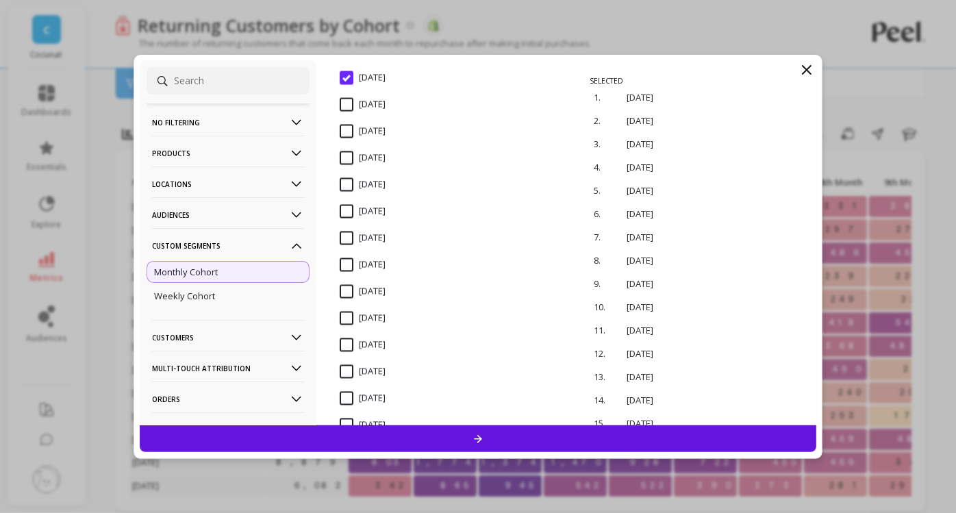
click at [349, 238] on input "[DATE]" at bounding box center [363, 239] width 46 height 14
click at [342, 271] on span "[DATE]" at bounding box center [363, 272] width 46 height 29
click at [346, 302] on span "[DATE]" at bounding box center [363, 299] width 46 height 29
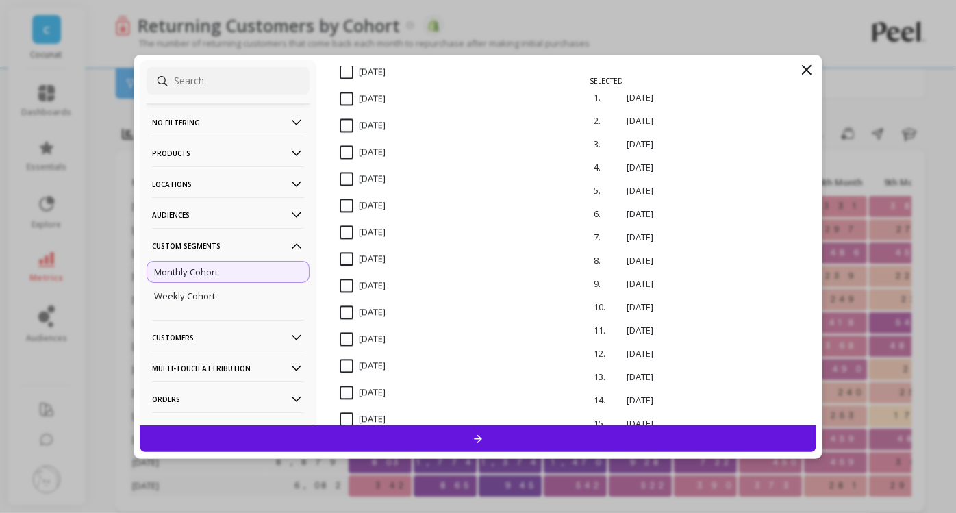
scroll to position [1901, 0]
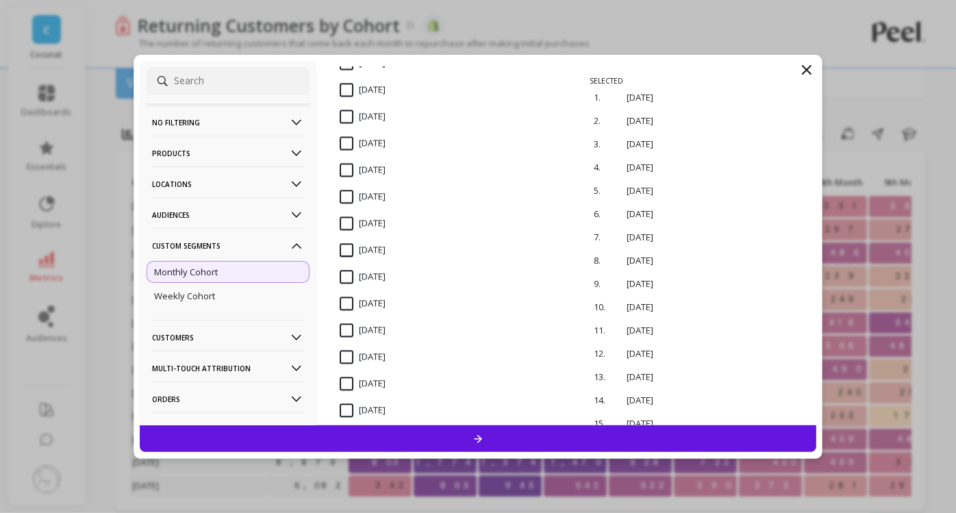
click at [348, 119] on input "[DATE]" at bounding box center [363, 117] width 46 height 14
click at [344, 140] on input "[DATE]" at bounding box center [363, 143] width 46 height 14
click at [344, 168] on input "[DATE]" at bounding box center [363, 170] width 46 height 14
click at [347, 355] on input "[DATE]" at bounding box center [363, 357] width 46 height 14
click at [346, 378] on input "[DATE]" at bounding box center [363, 384] width 46 height 14
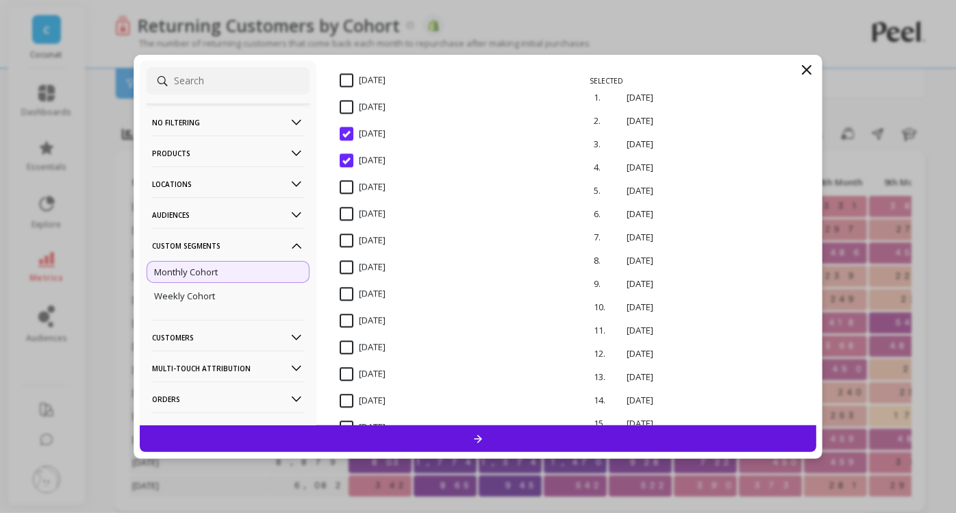
scroll to position [2144, 0]
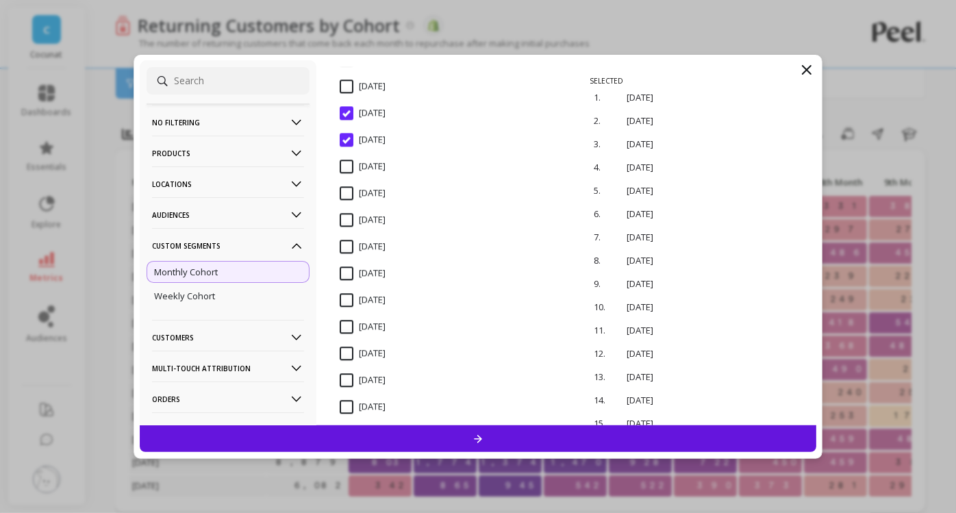
click at [344, 320] on input "[DATE]" at bounding box center [363, 327] width 46 height 14
click at [343, 352] on input "[DATE]" at bounding box center [363, 354] width 46 height 14
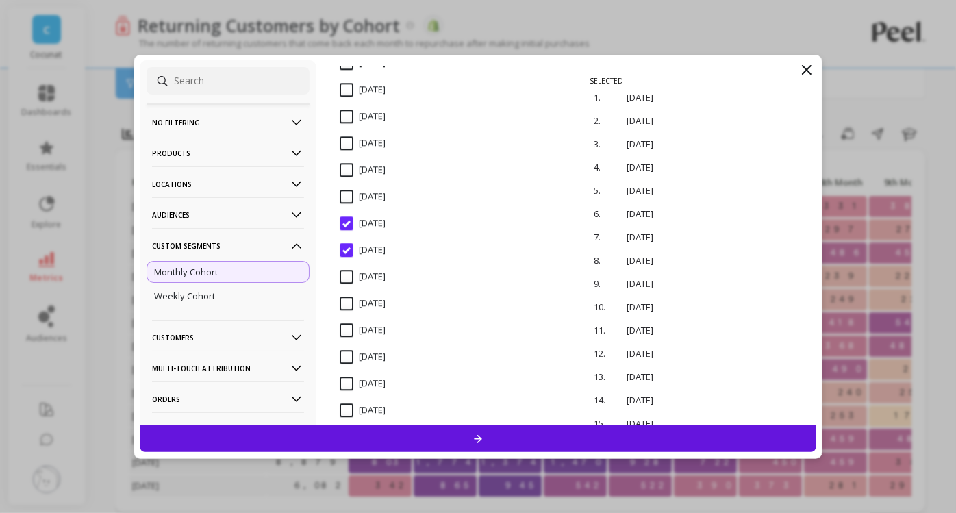
scroll to position [2288, 0]
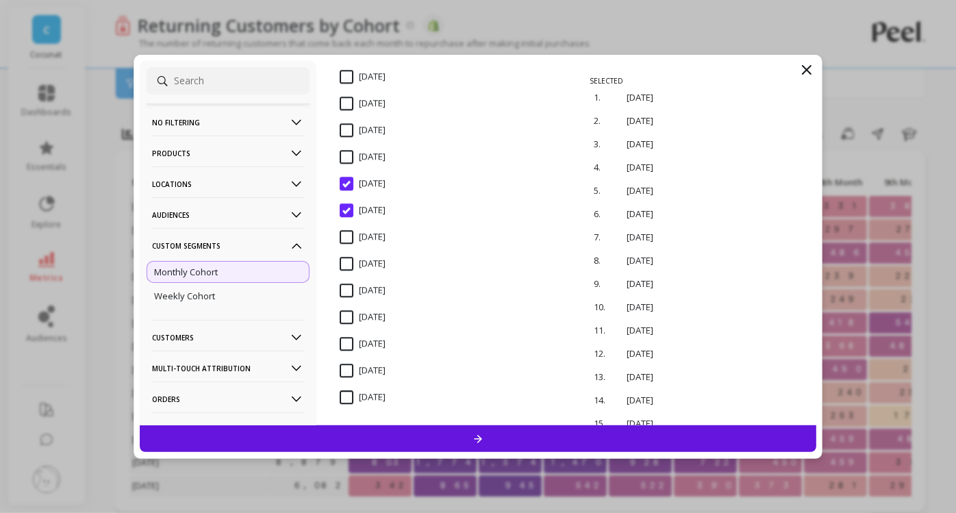
click at [345, 334] on div "[DATE]" at bounding box center [454, 351] width 240 height 41
click at [345, 342] on input "[DATE]" at bounding box center [363, 344] width 46 height 14
click at [345, 366] on input "[DATE]" at bounding box center [363, 371] width 46 height 14
click at [344, 393] on input "[DATE]" at bounding box center [363, 398] width 46 height 14
click at [435, 438] on div at bounding box center [478, 438] width 677 height 27
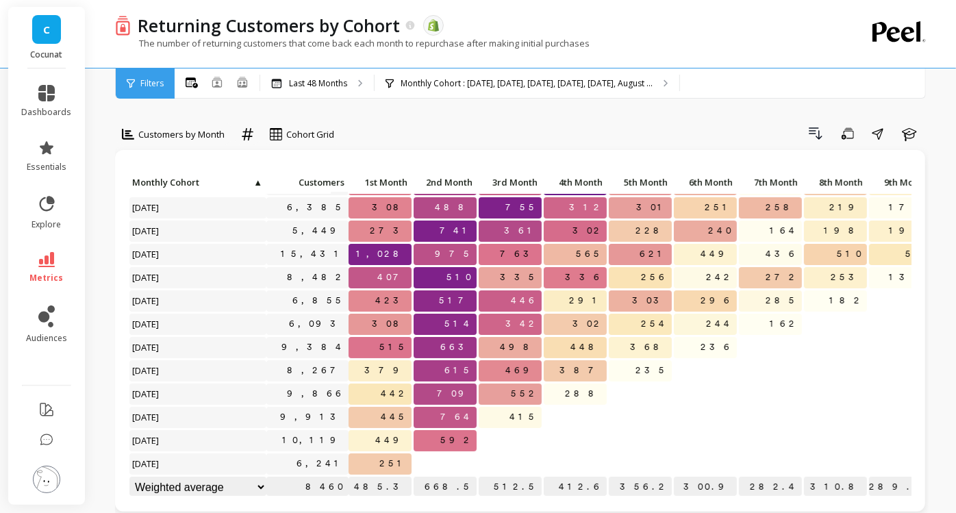
scroll to position [35, 0]
